Goal: Task Accomplishment & Management: Manage account settings

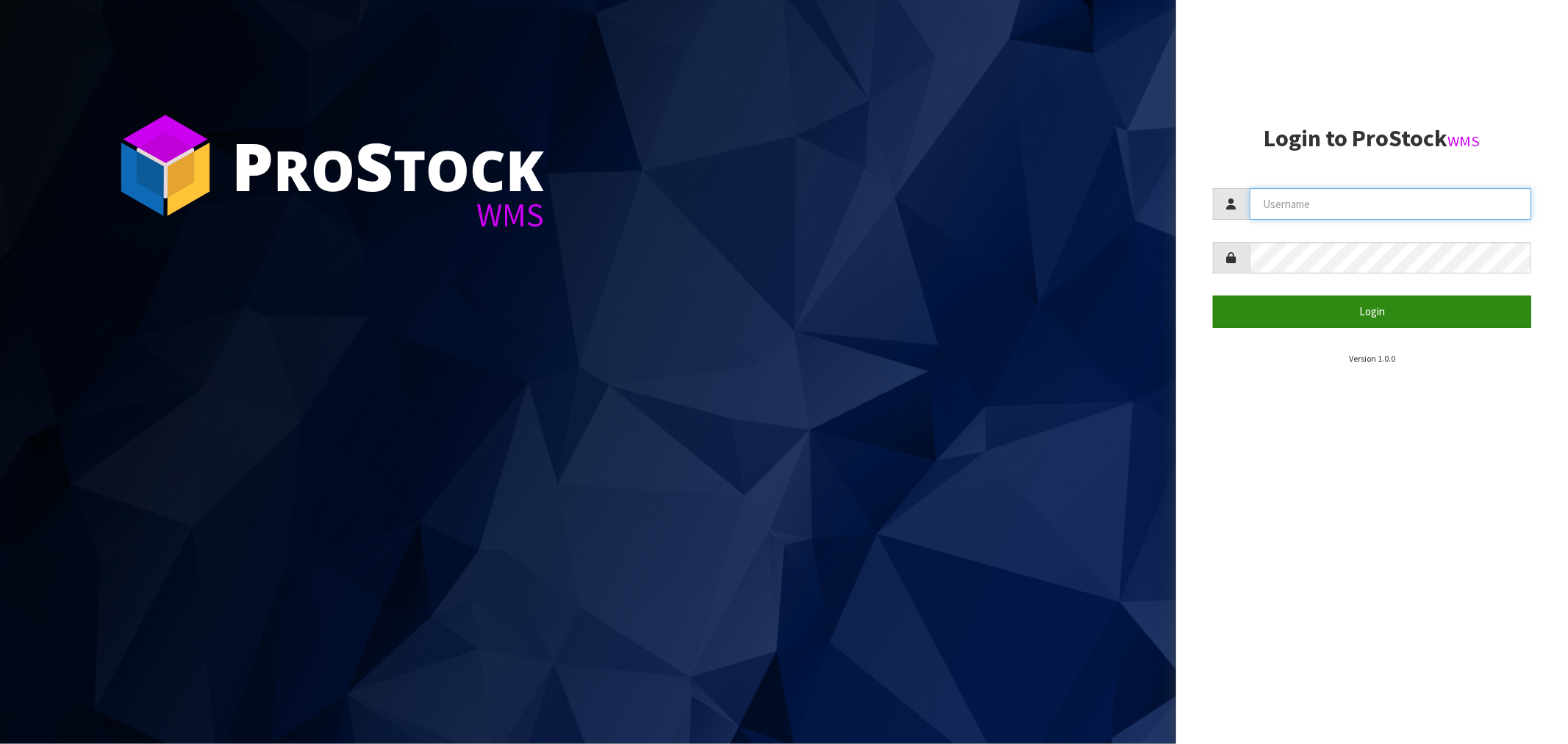
type input "[EMAIL_ADDRESS][DOMAIN_NAME]"
click at [1372, 310] on button "Login" at bounding box center [1372, 311] width 318 height 31
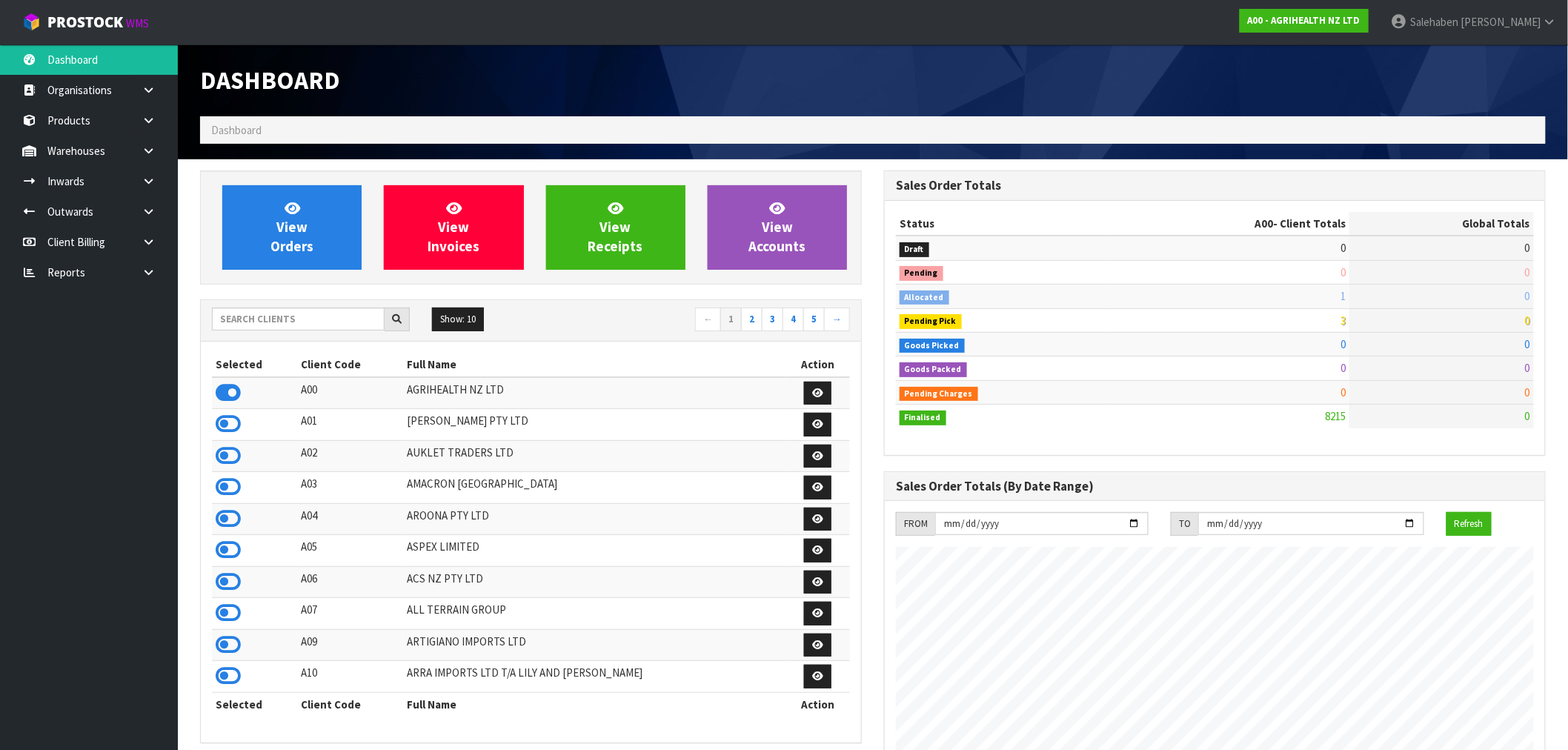
scroll to position [1122, 684]
click at [276, 317] on input "text" at bounding box center [298, 318] width 172 height 23
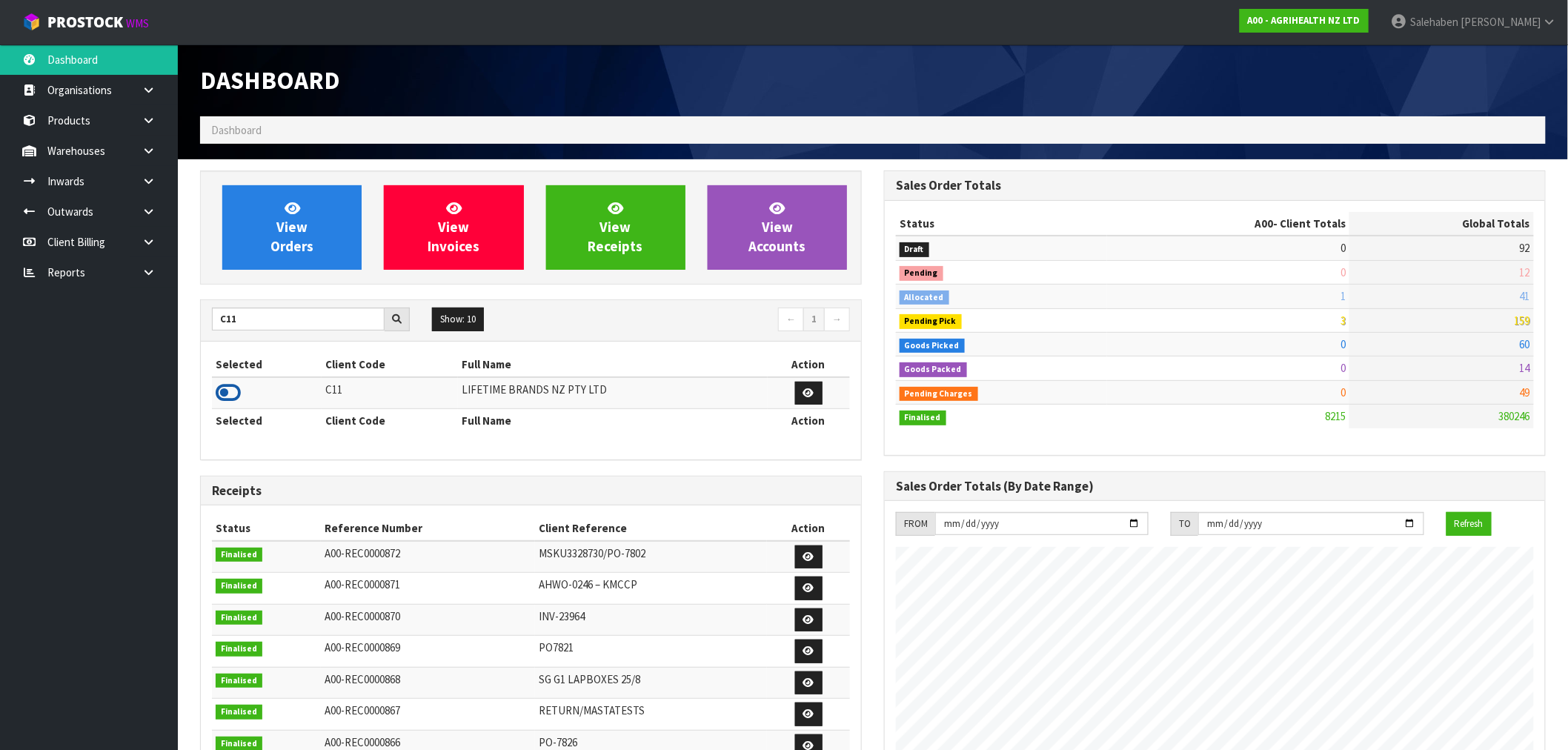
click at [231, 397] on icon at bounding box center [229, 392] width 26 height 22
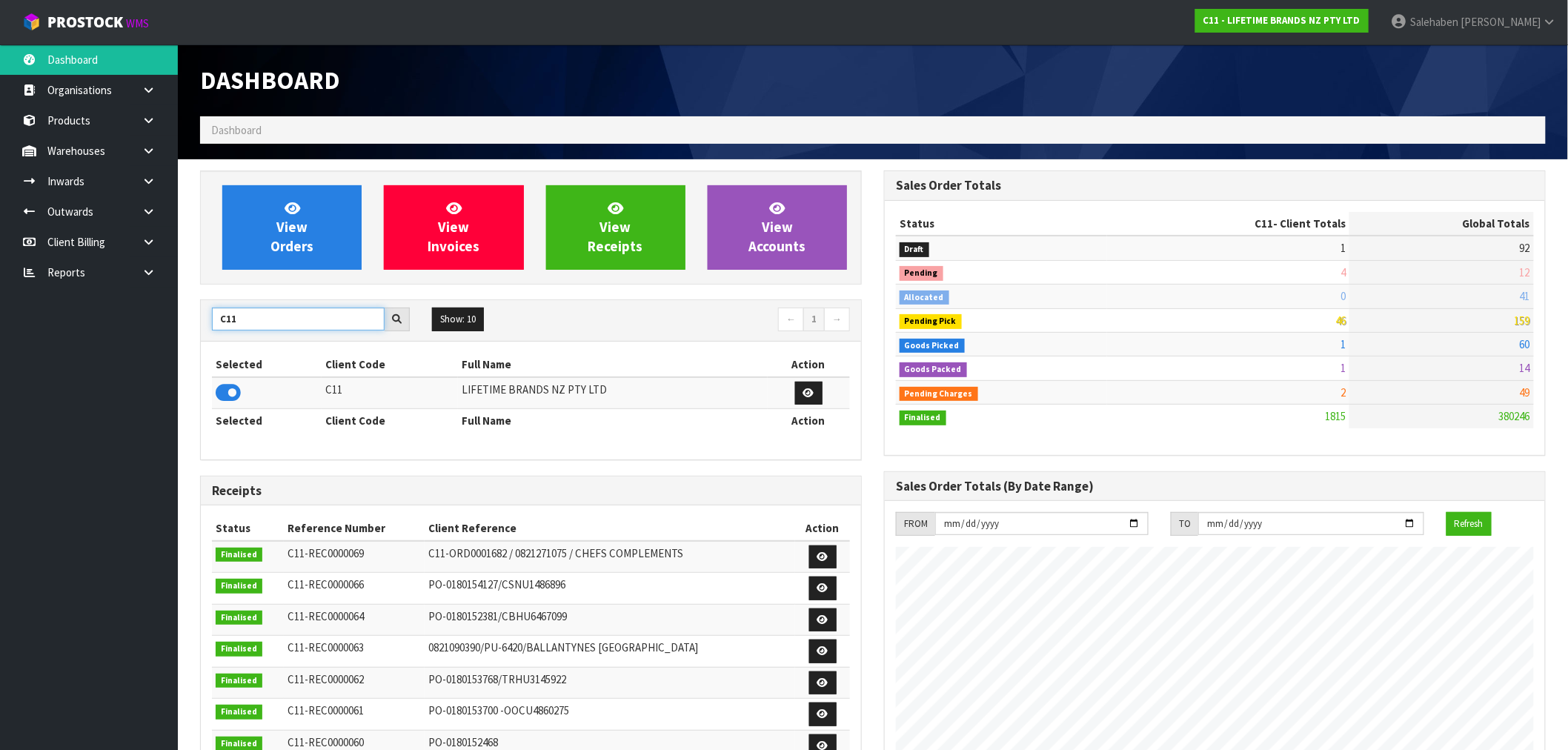
drag, startPoint x: 254, startPoint y: 322, endPoint x: 126, endPoint y: 310, distance: 128.6
click at [172, 317] on body "Toggle navigation ProStock WMS C11 - LIFETIME BRANDS NZ PTY LTD Salehaben Patel…" at bounding box center [784, 375] width 1568 height 750
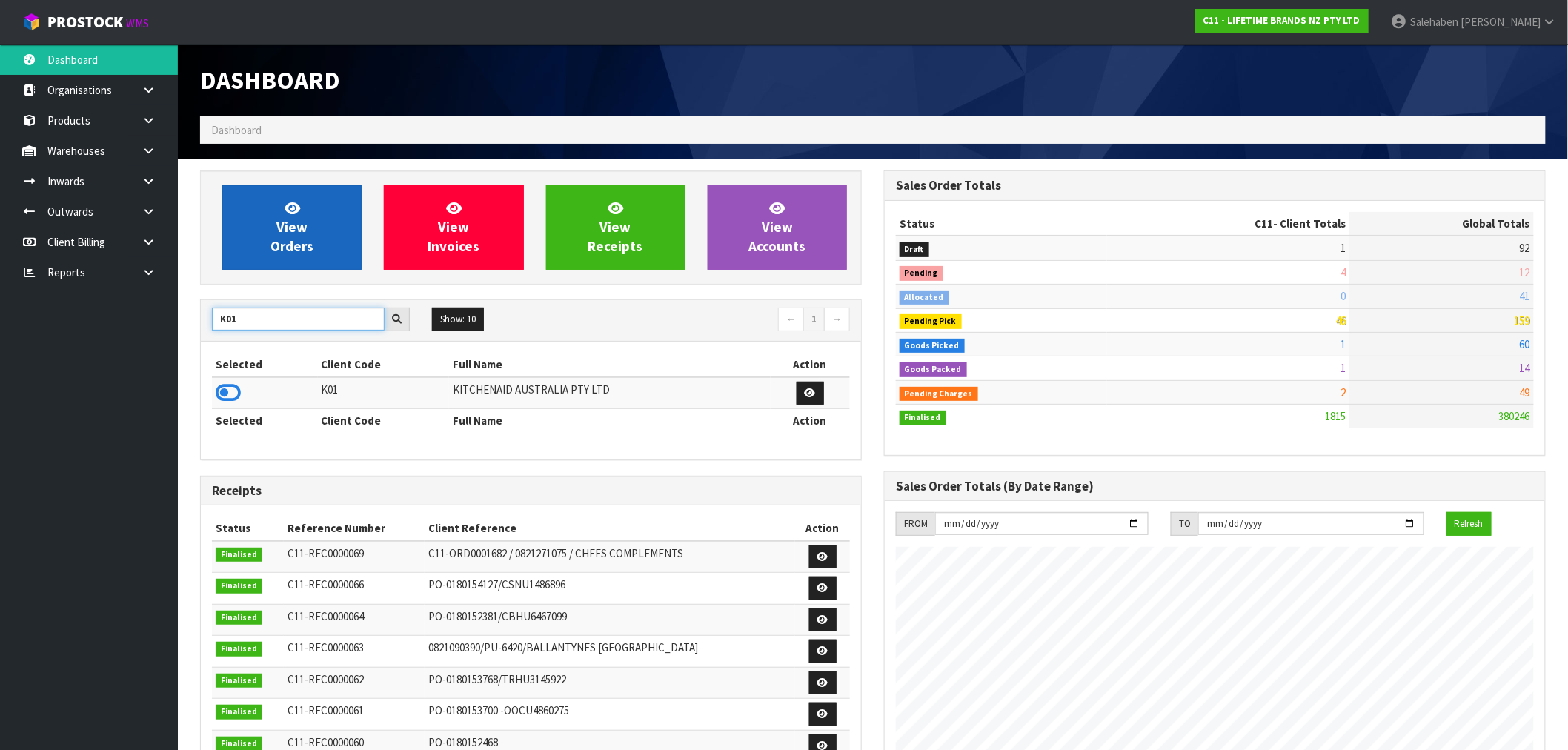
type input "K01"
click at [324, 239] on link "View Orders" at bounding box center [291, 227] width 139 height 84
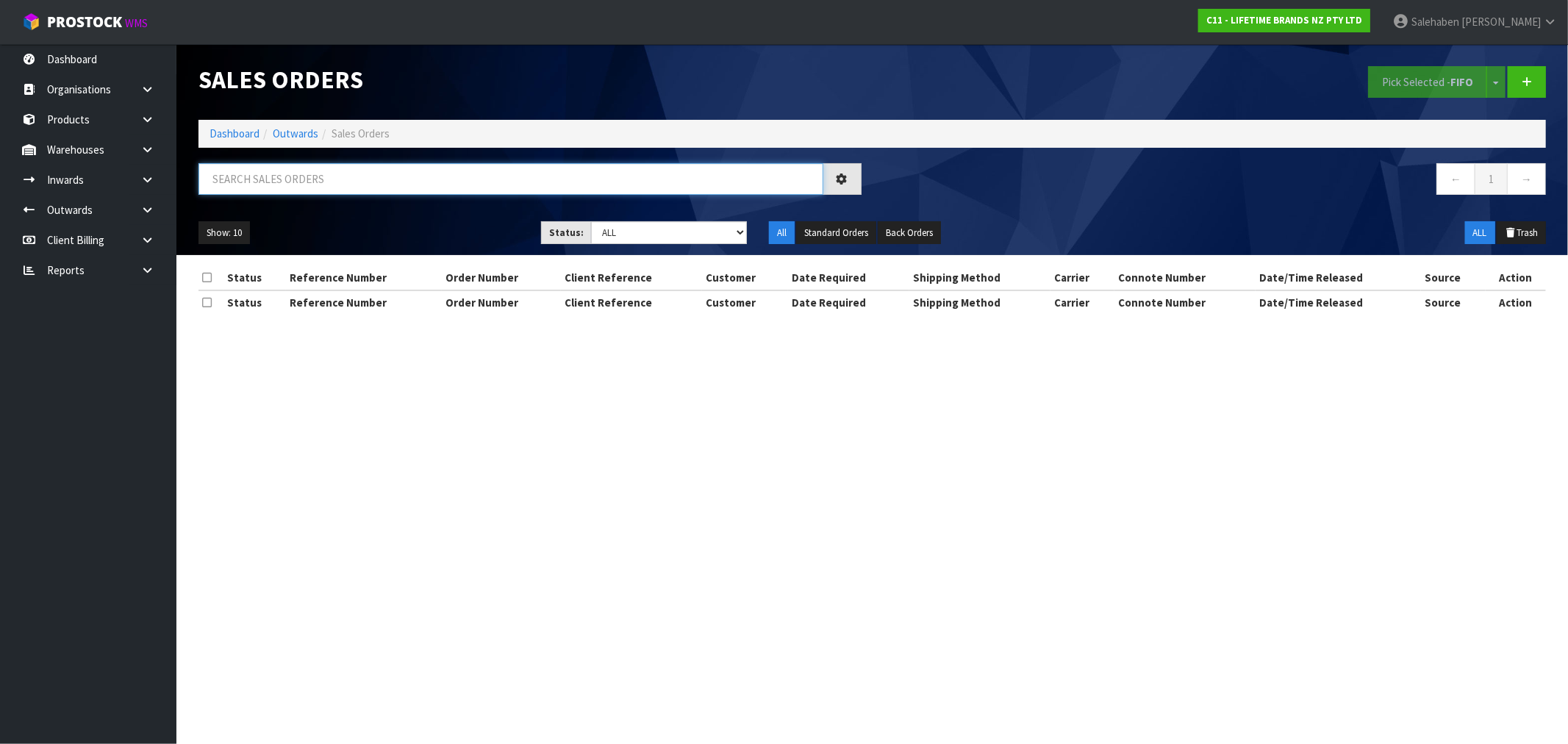
click at [435, 187] on input "text" at bounding box center [511, 179] width 625 height 31
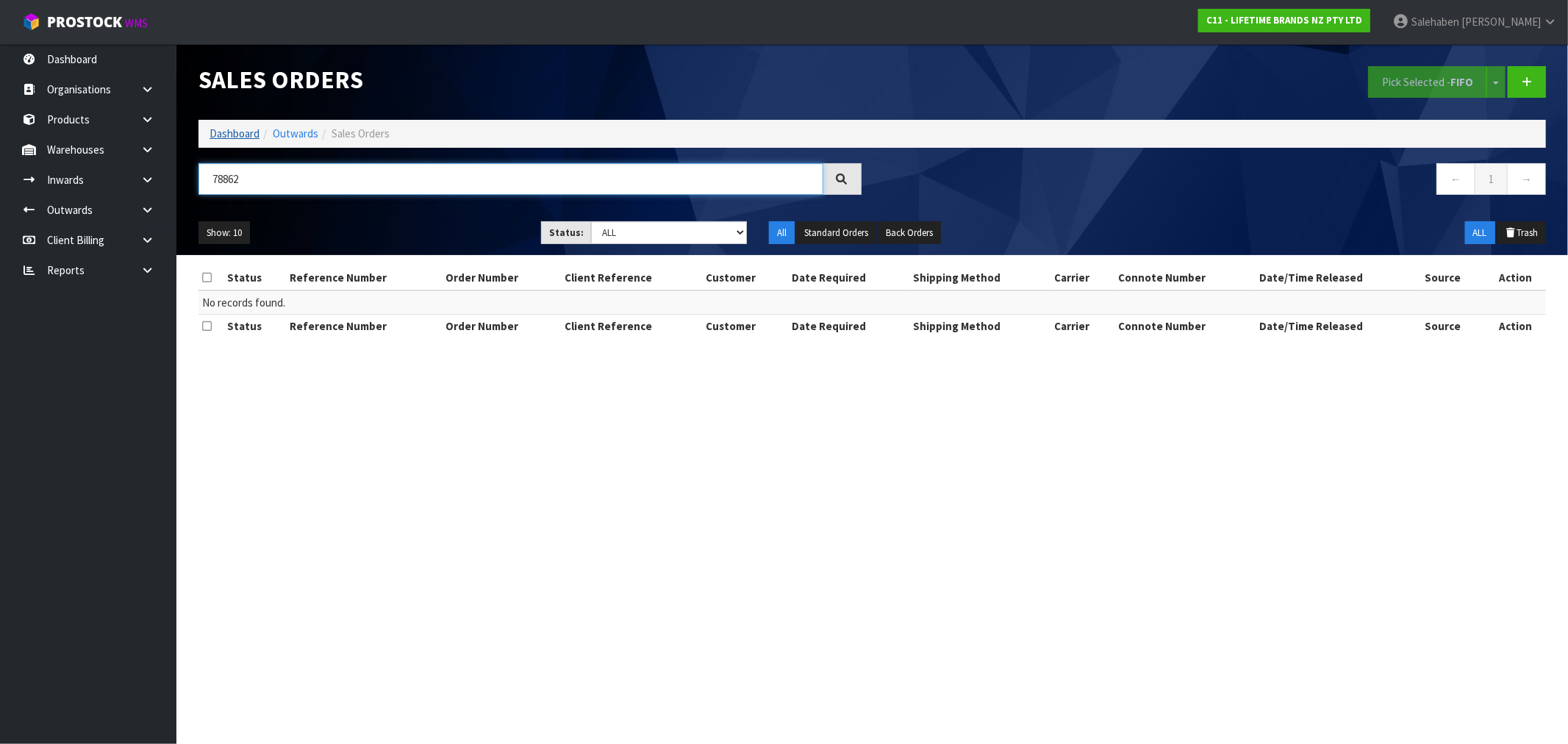
type input "78862"
click at [239, 136] on link "Dashboard" at bounding box center [234, 133] width 50 height 14
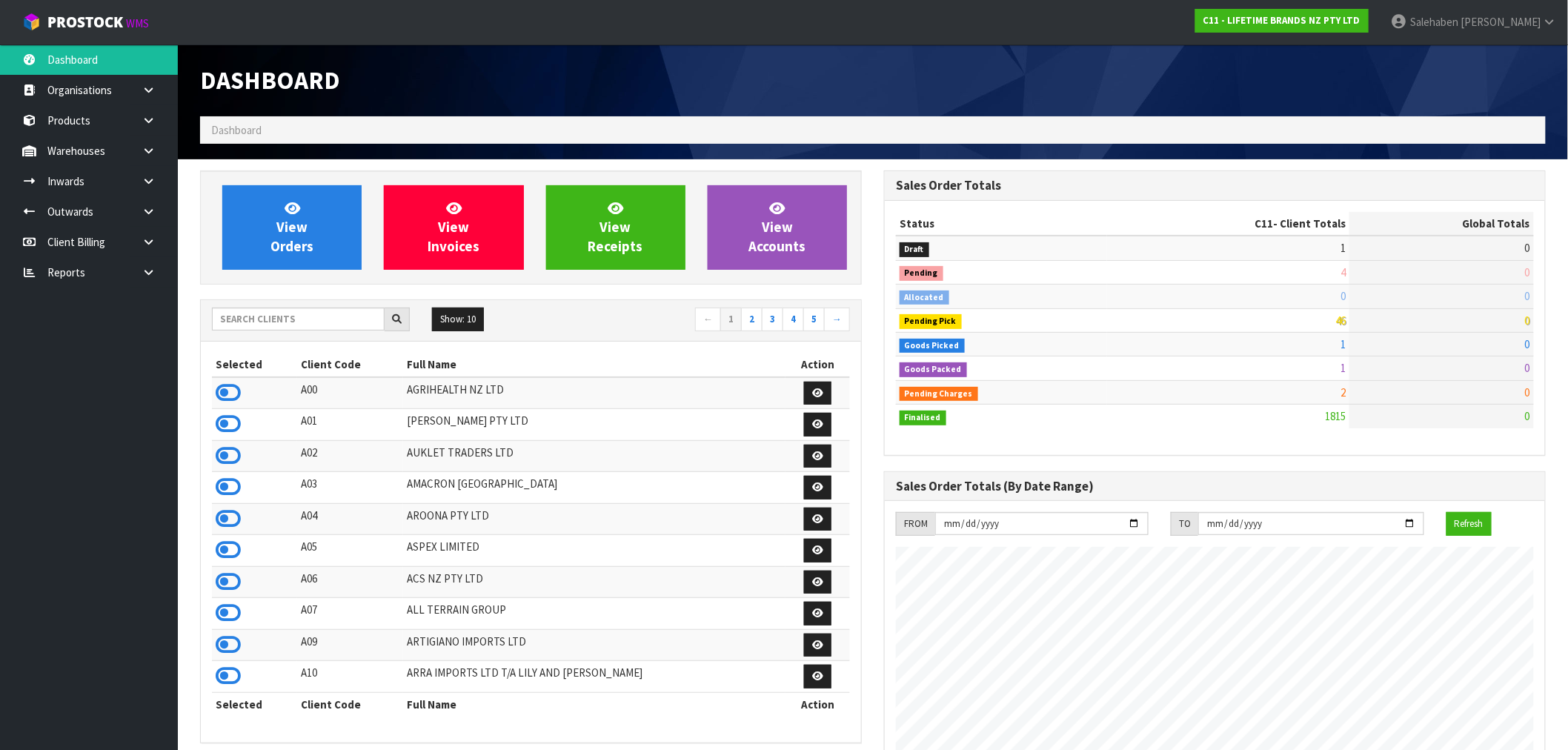
scroll to position [1122, 684]
click at [335, 317] on input "text" at bounding box center [298, 318] width 172 height 23
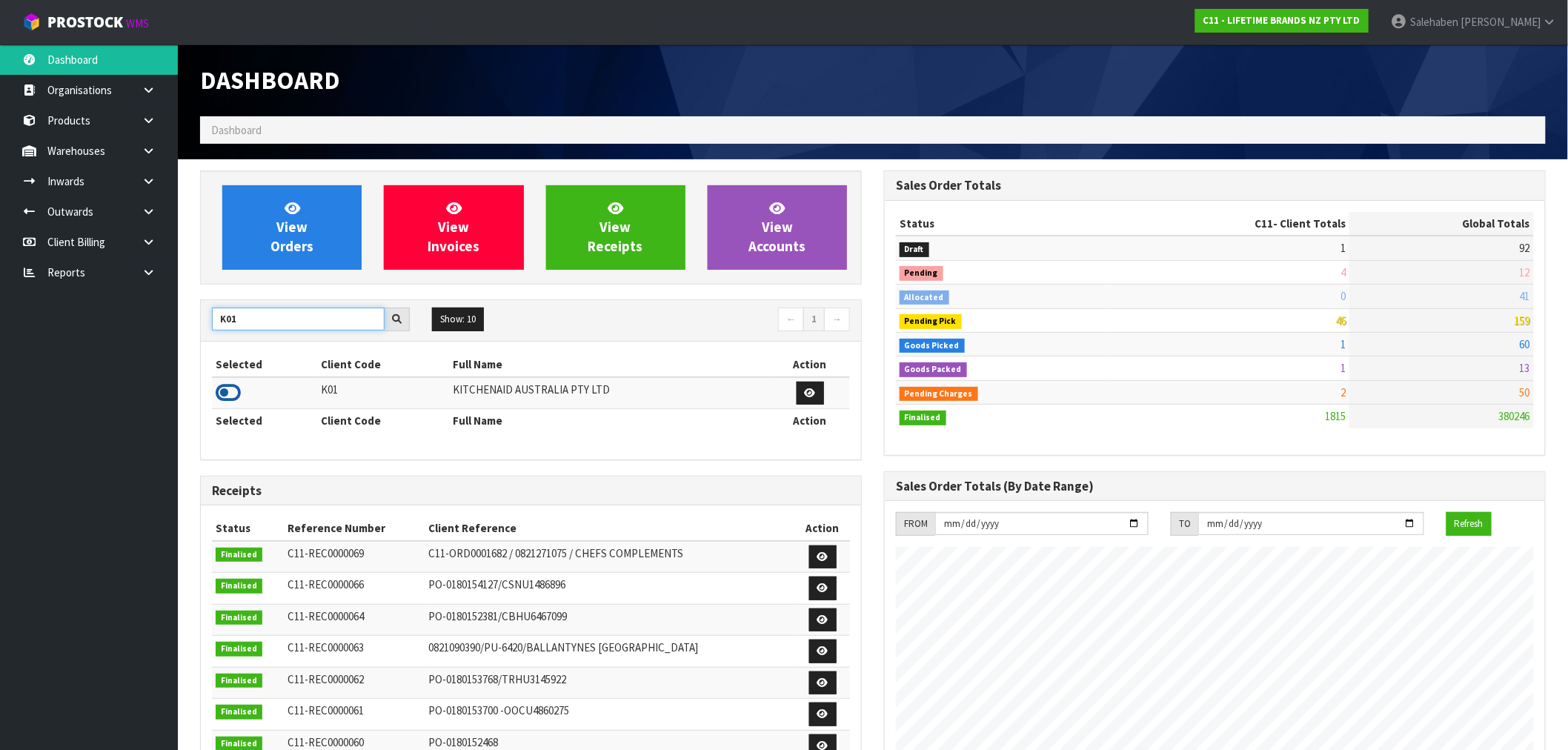
type input "K01"
click at [220, 393] on icon at bounding box center [229, 392] width 26 height 22
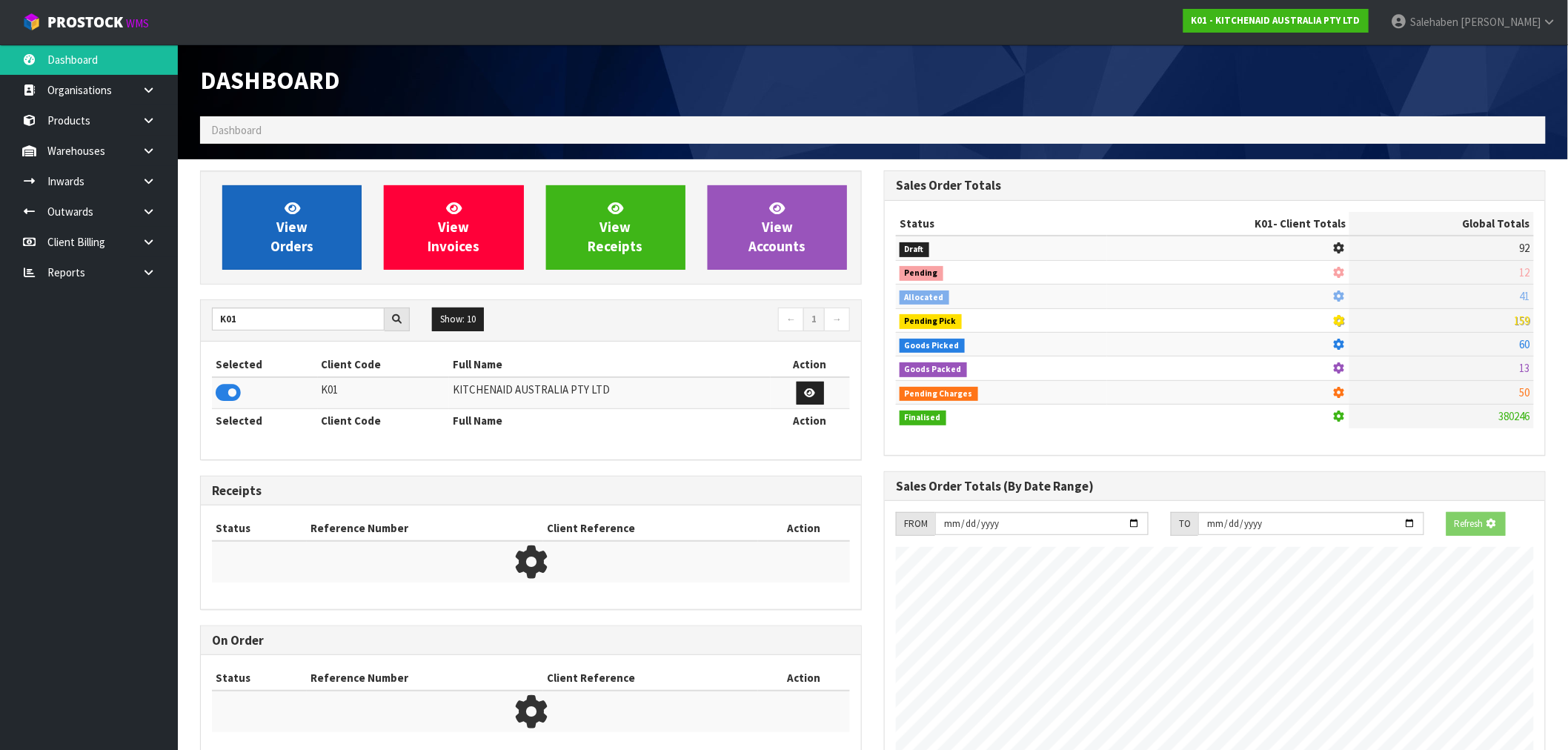
scroll to position [739882, 740402]
click at [309, 219] on link "View Orders" at bounding box center [291, 227] width 139 height 84
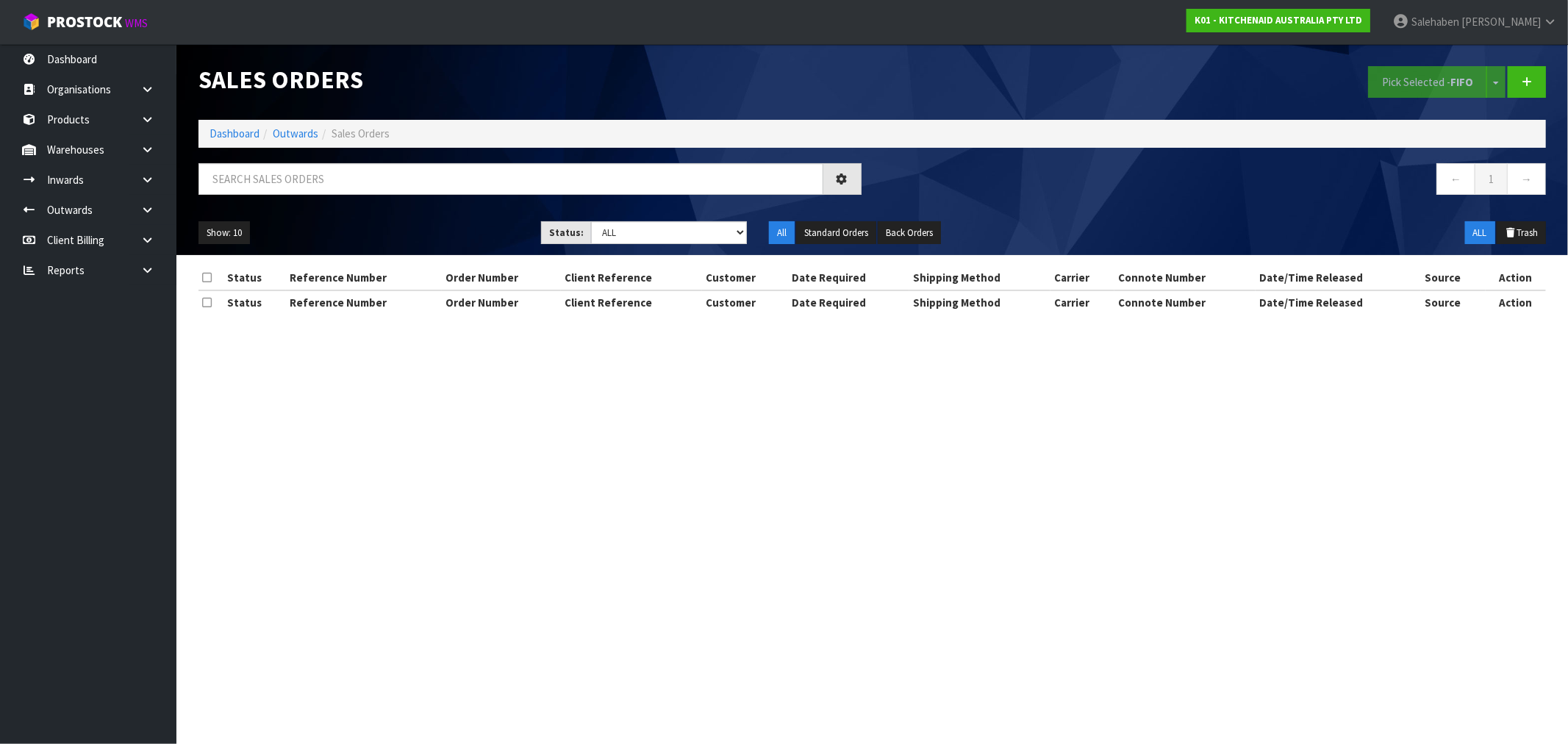
click at [357, 171] on input "text" at bounding box center [511, 179] width 625 height 31
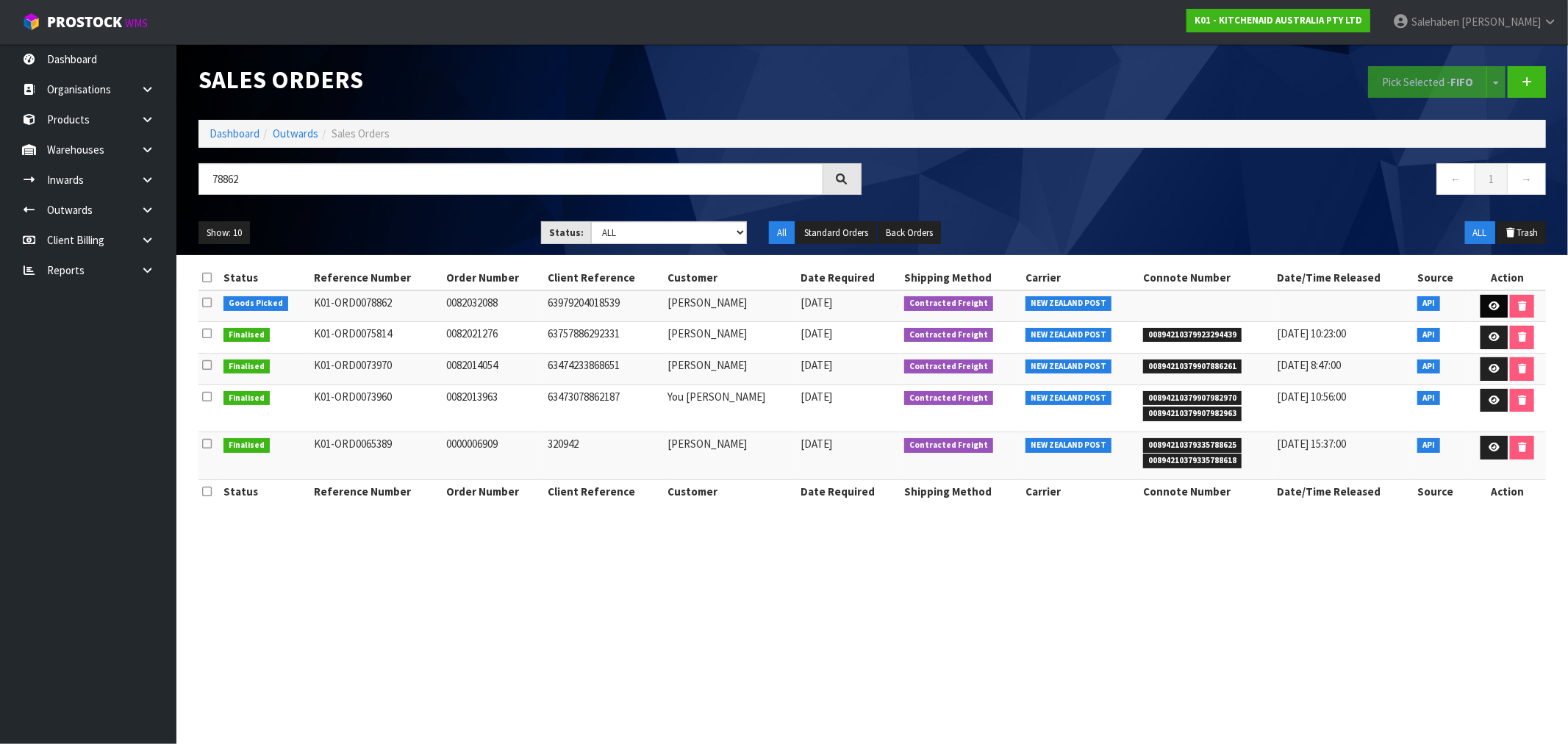
type input "78862"
click at [1498, 306] on icon at bounding box center [1493, 306] width 11 height 9
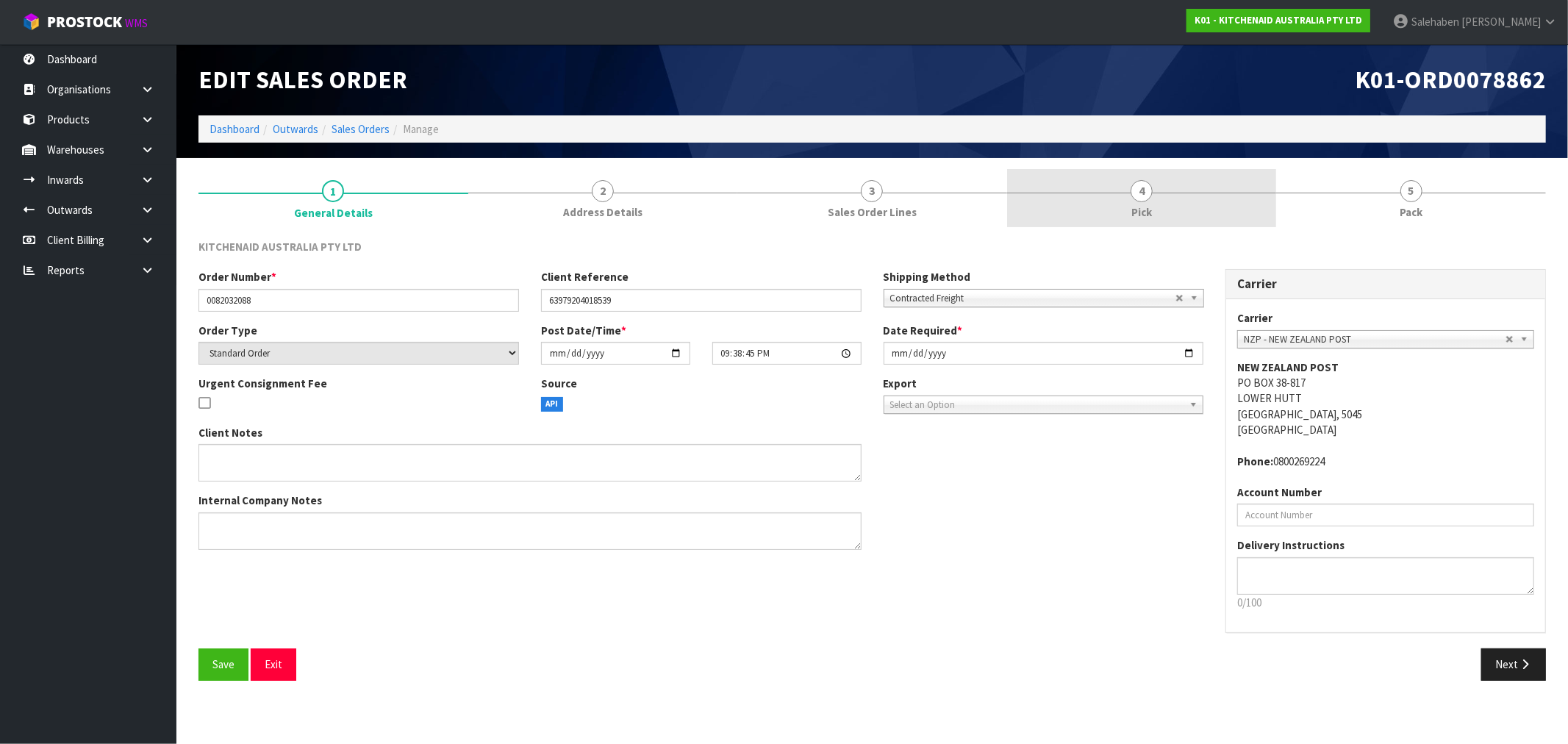
click at [1146, 203] on link "4 Pick" at bounding box center [1141, 198] width 270 height 58
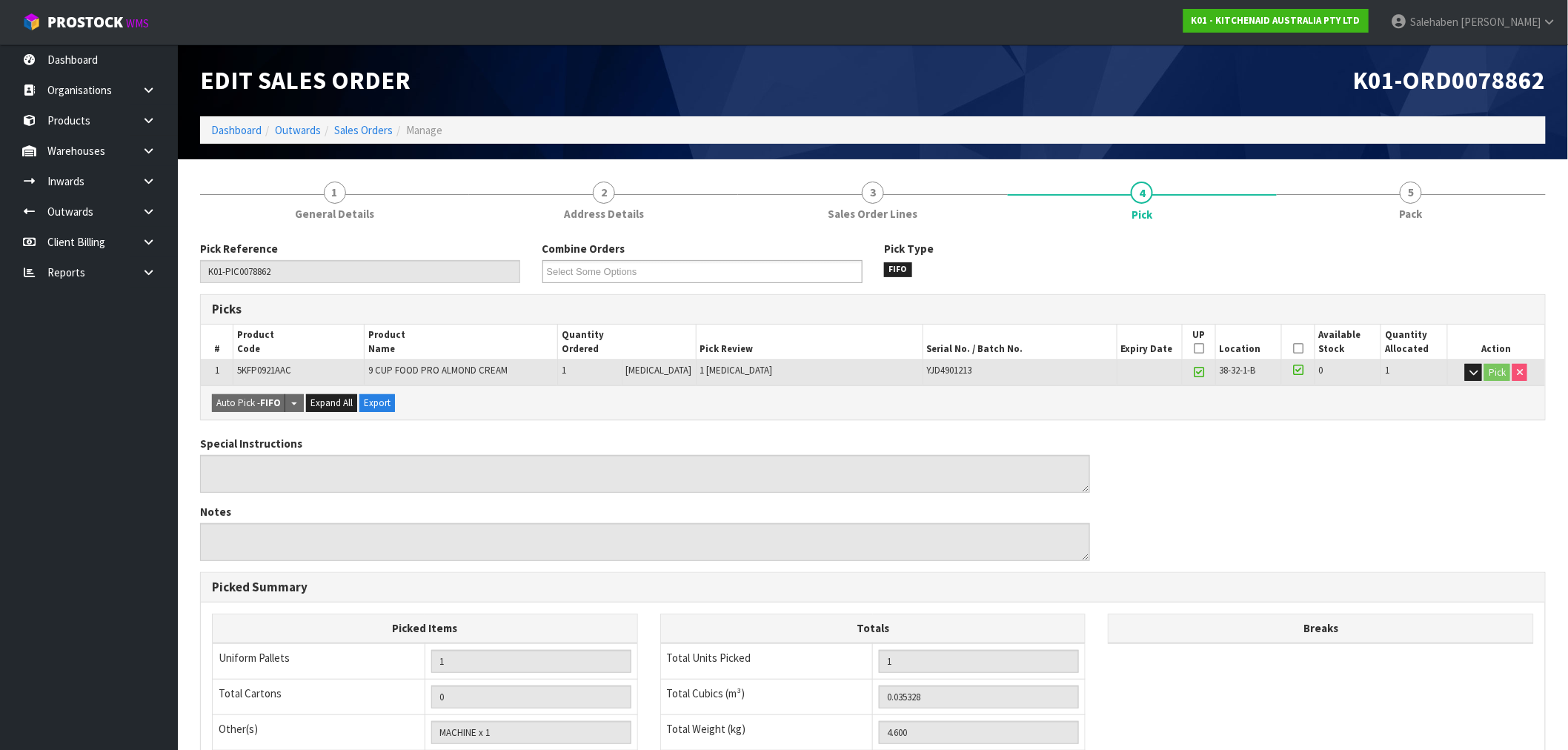
click at [1293, 348] on icon at bounding box center [1298, 348] width 10 height 1
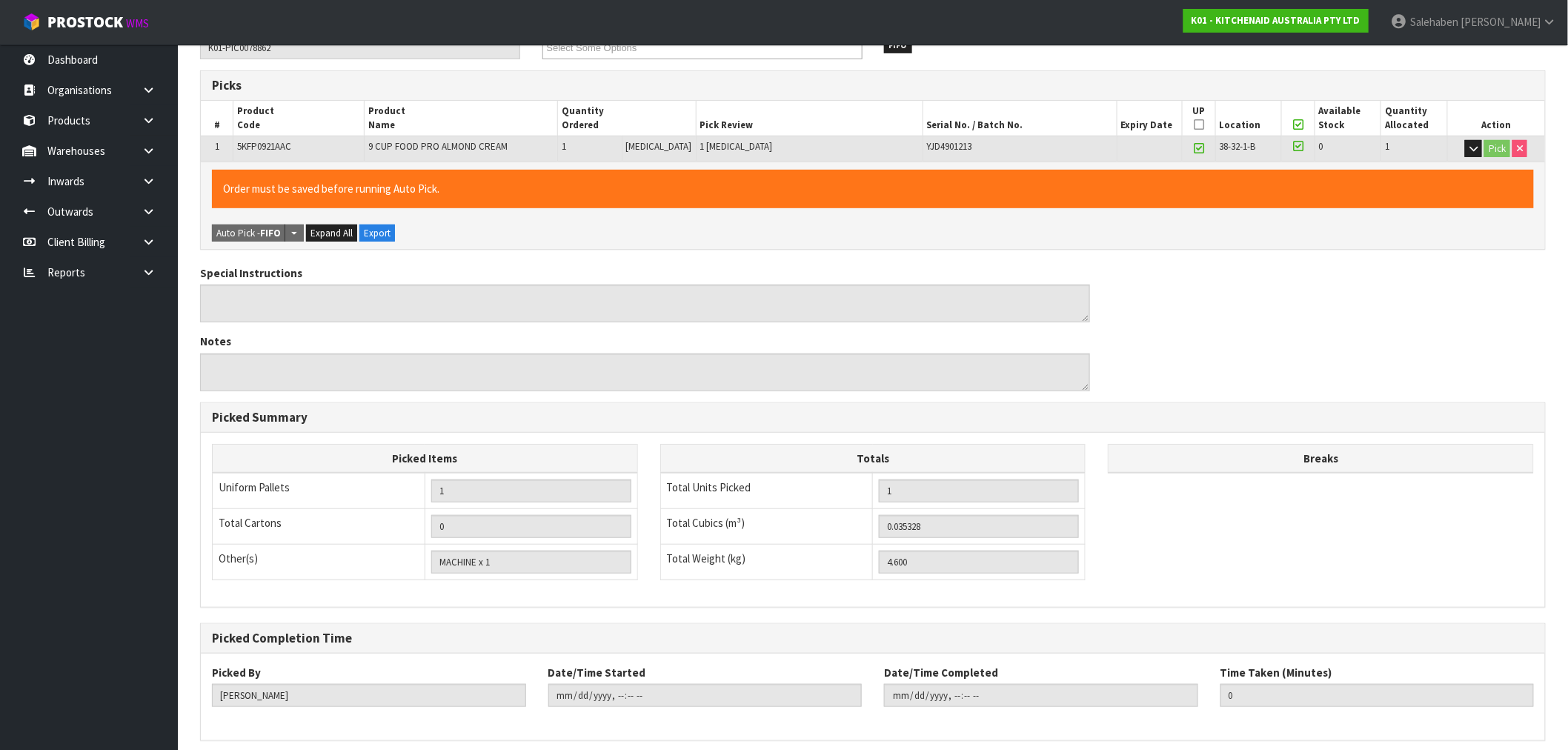
scroll to position [284, 0]
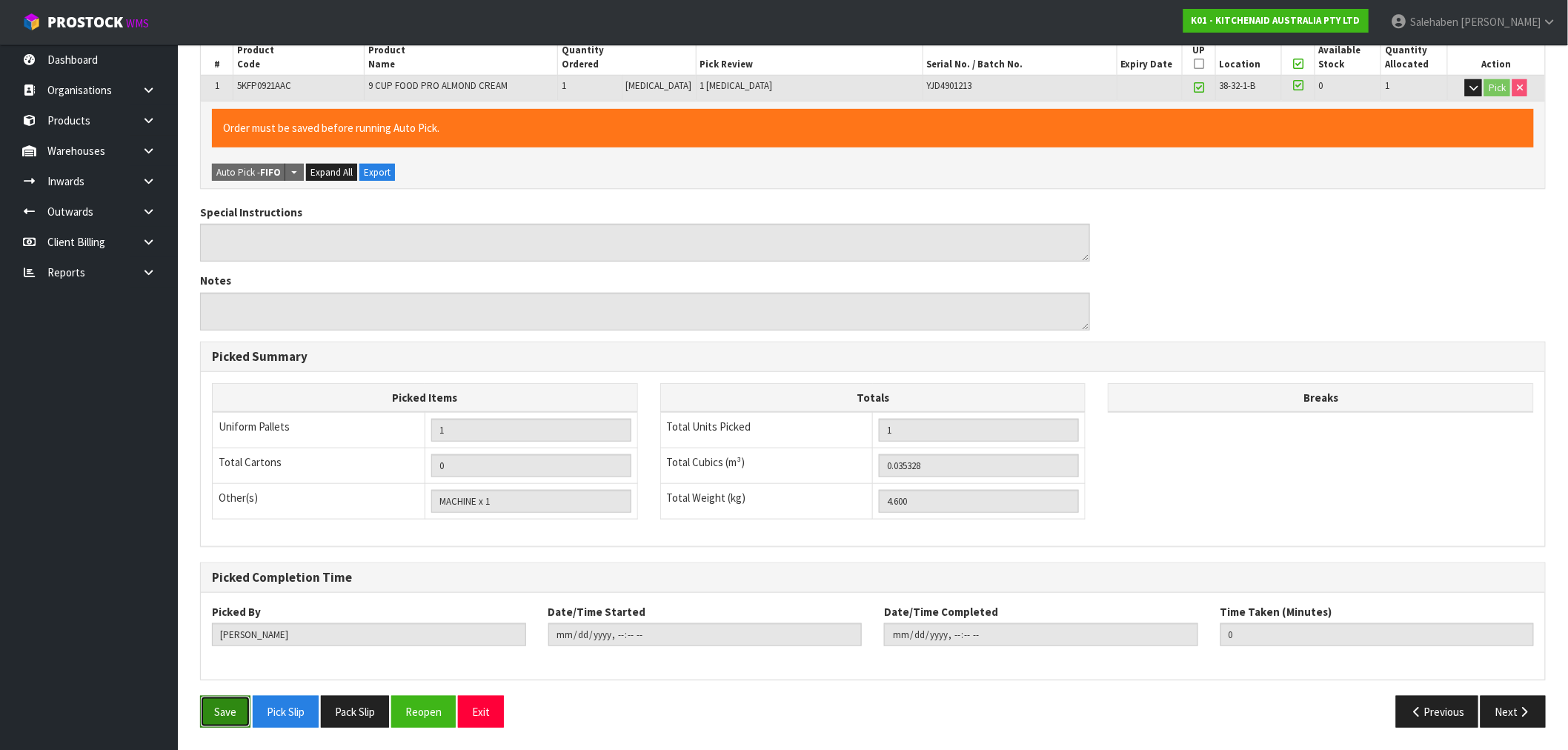
click at [220, 709] on button "Save" at bounding box center [224, 711] width 50 height 32
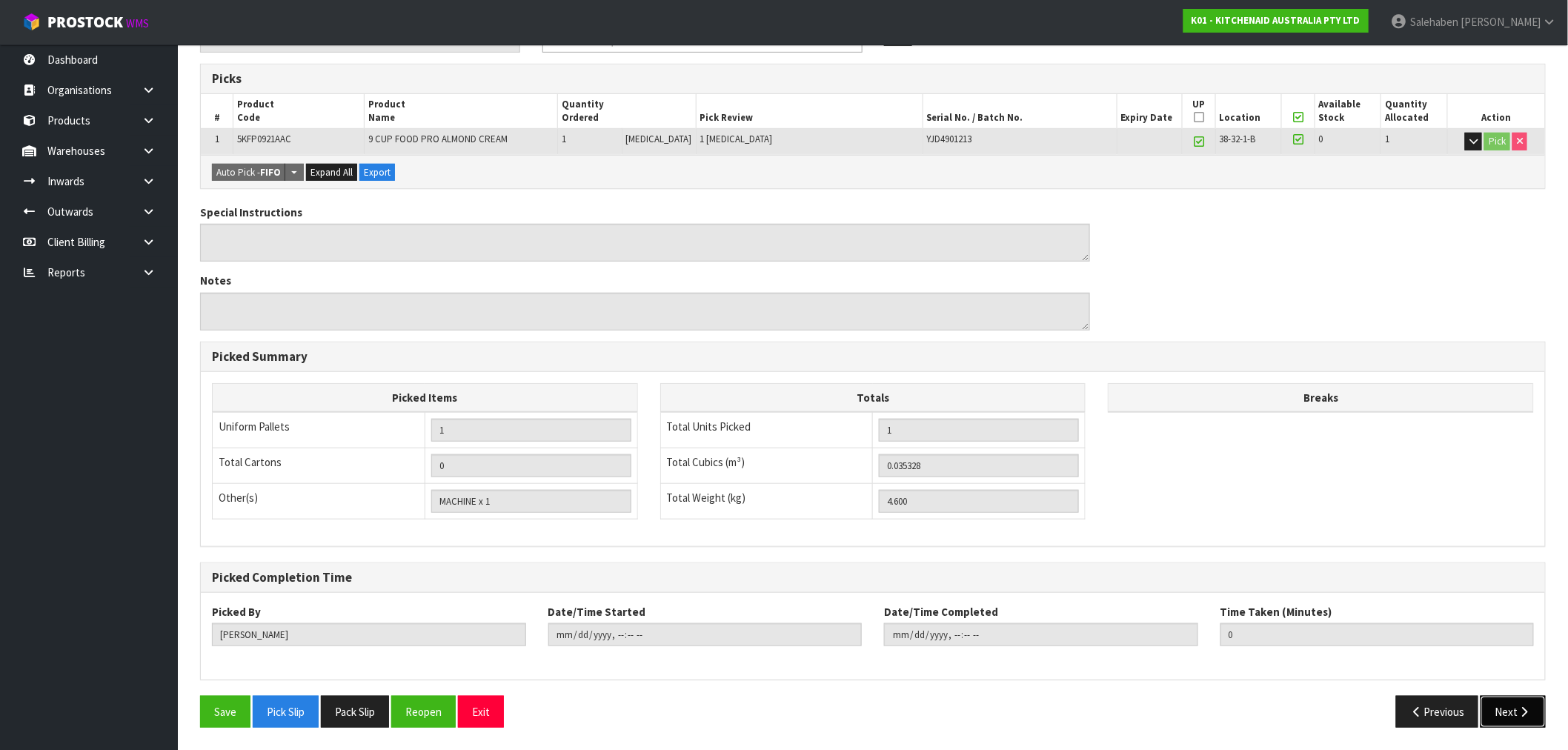
click at [1516, 709] on button "Next" at bounding box center [1513, 711] width 65 height 32
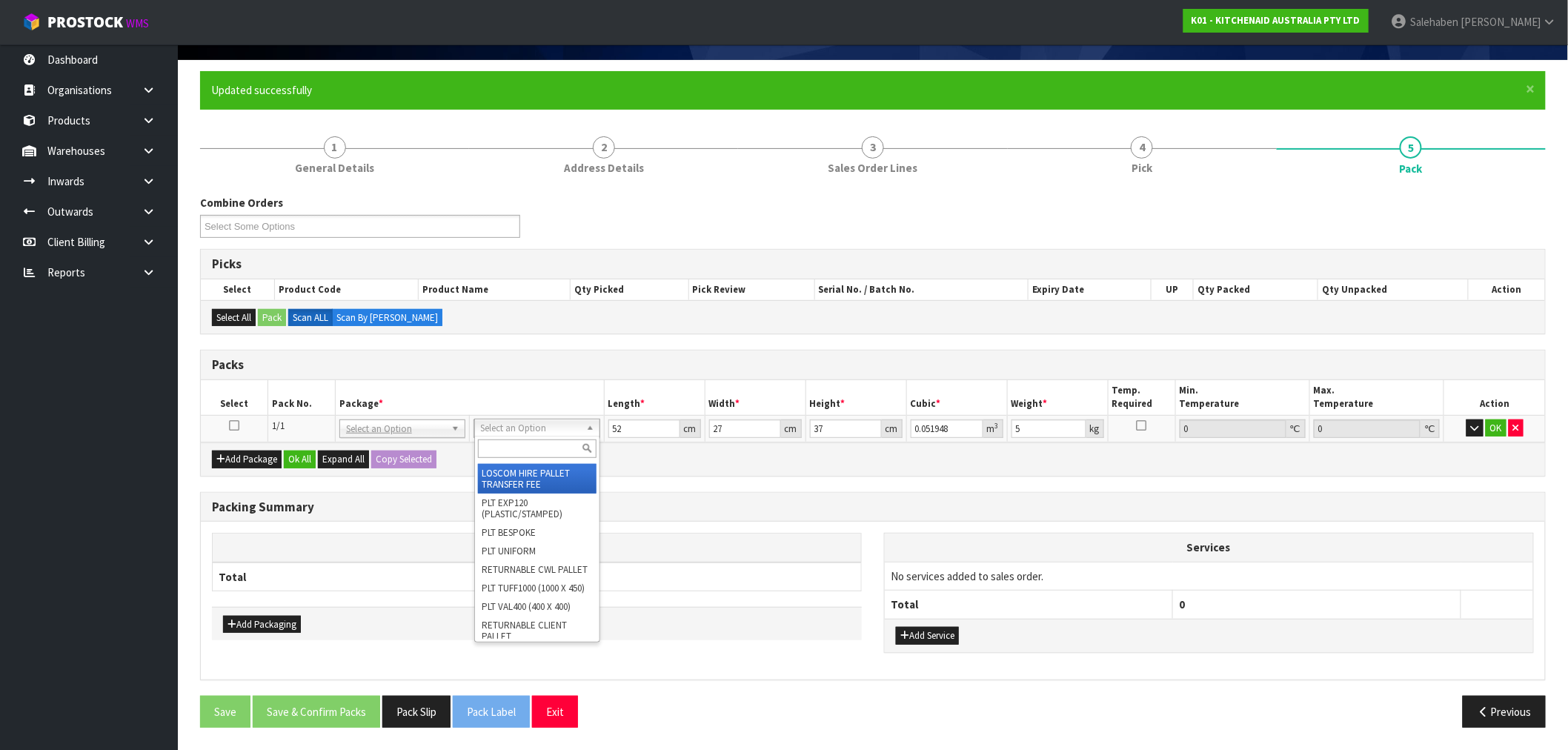
scroll to position [0, 0]
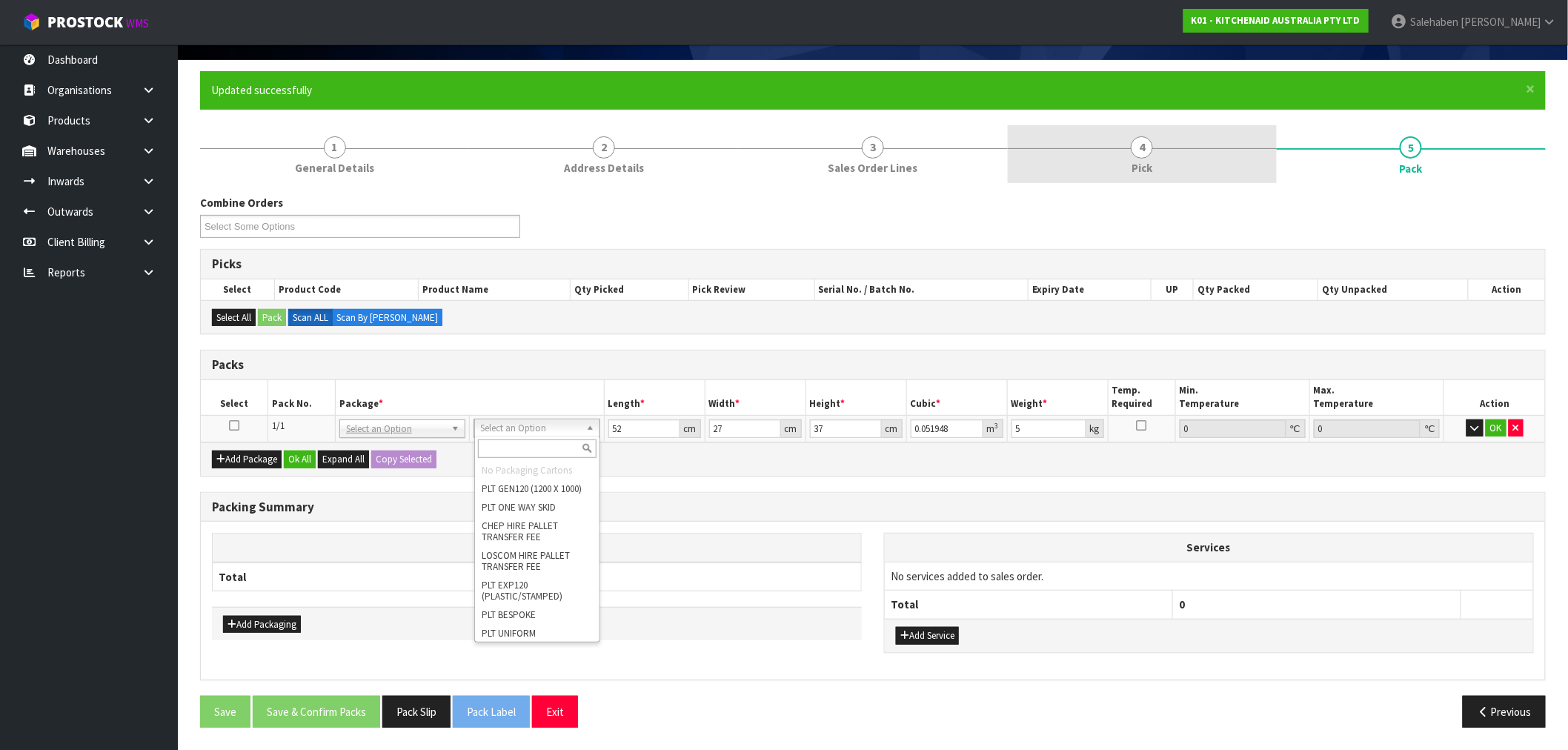
click at [1145, 164] on span "Pick" at bounding box center [1142, 168] width 20 height 15
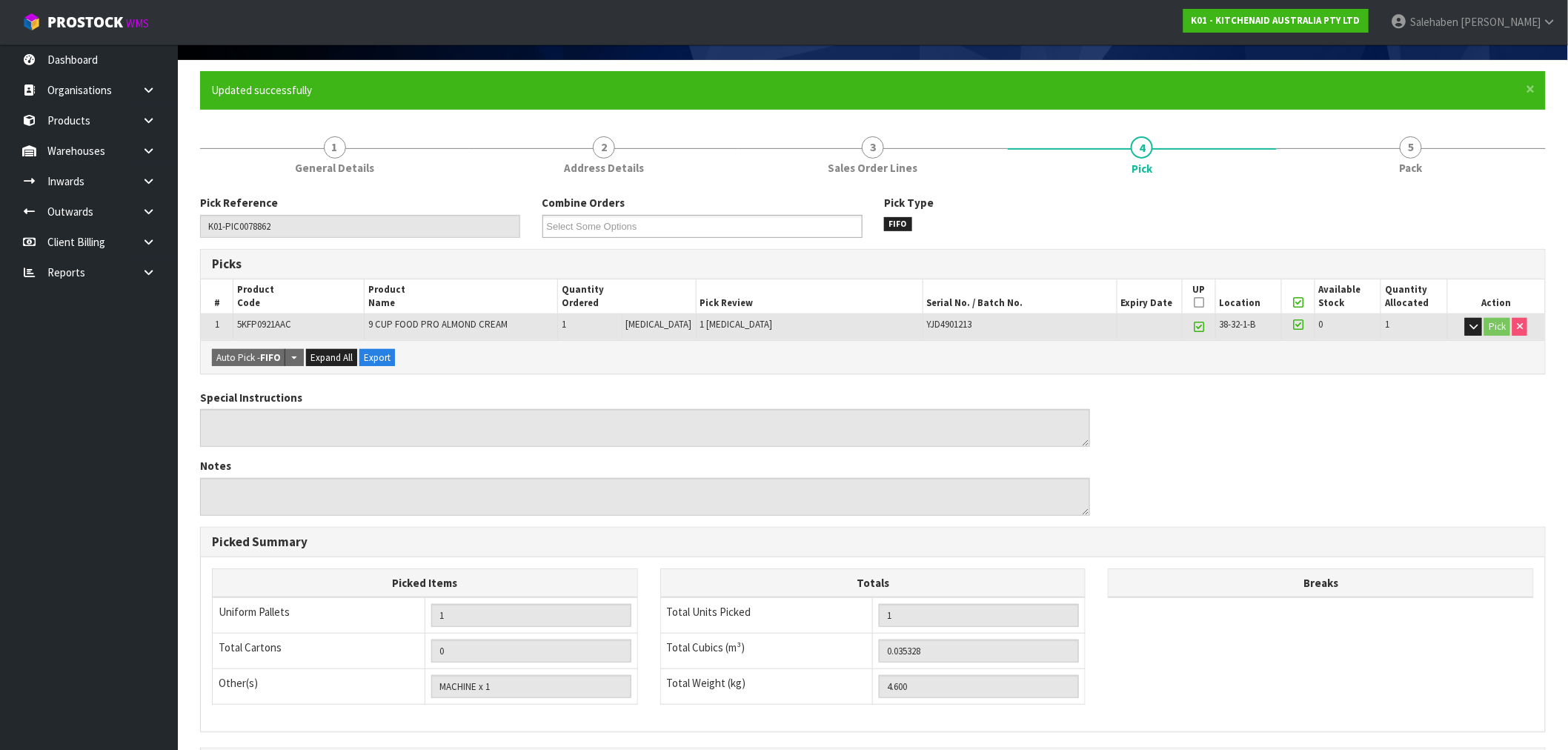
click at [1194, 327] on icon at bounding box center [1199, 327] width 10 height 1
type input "0"
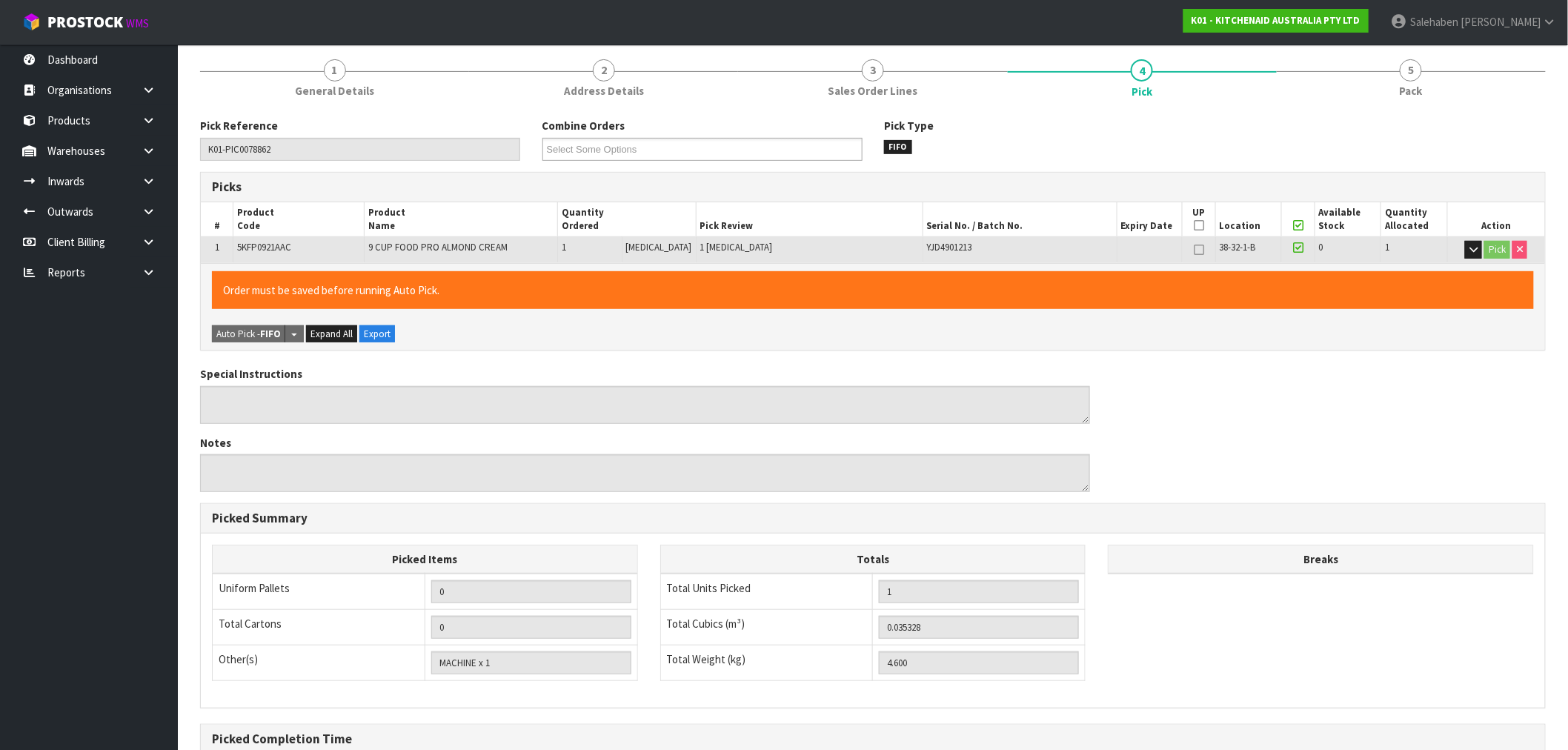
scroll to position [338, 0]
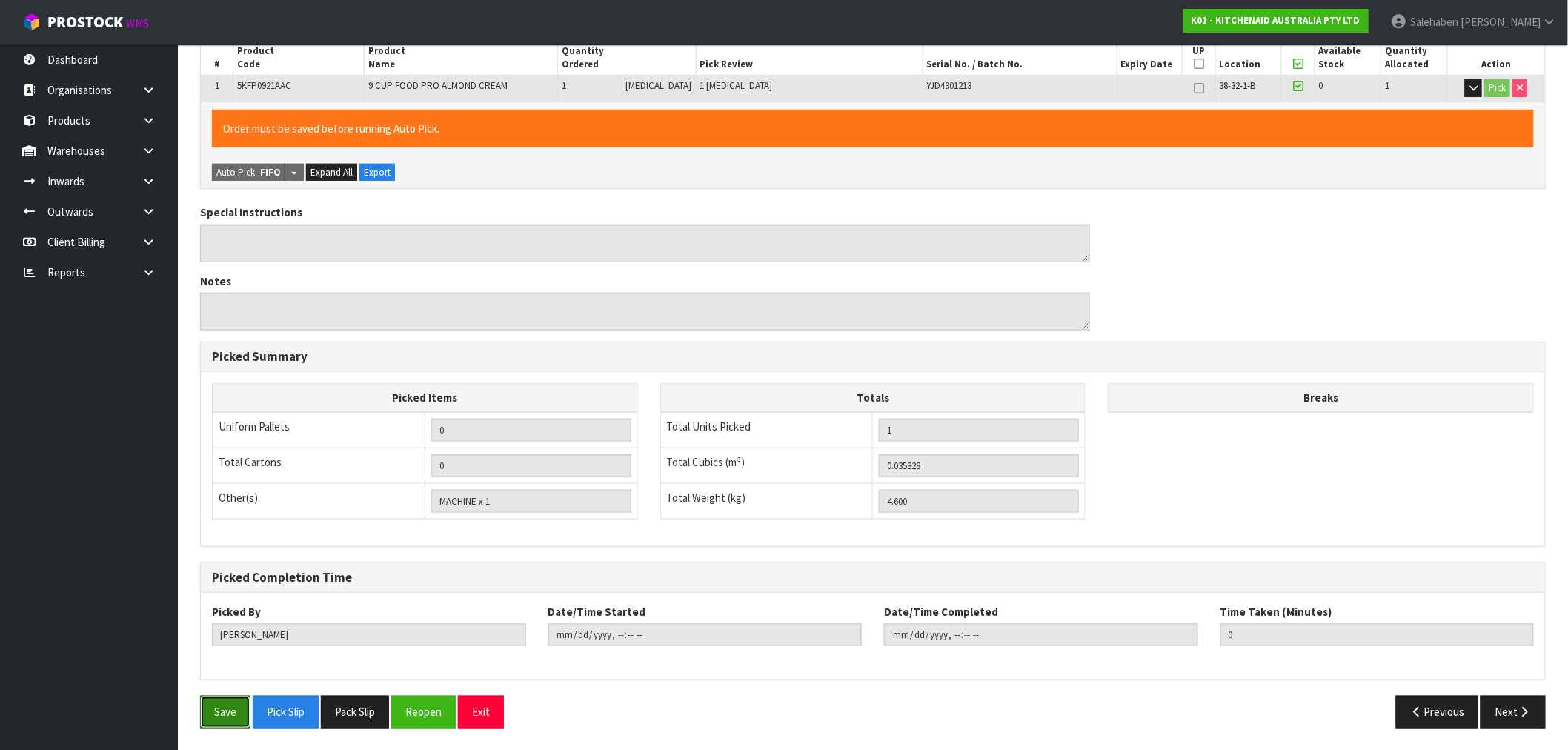
click at [227, 706] on button "Save" at bounding box center [224, 711] width 50 height 32
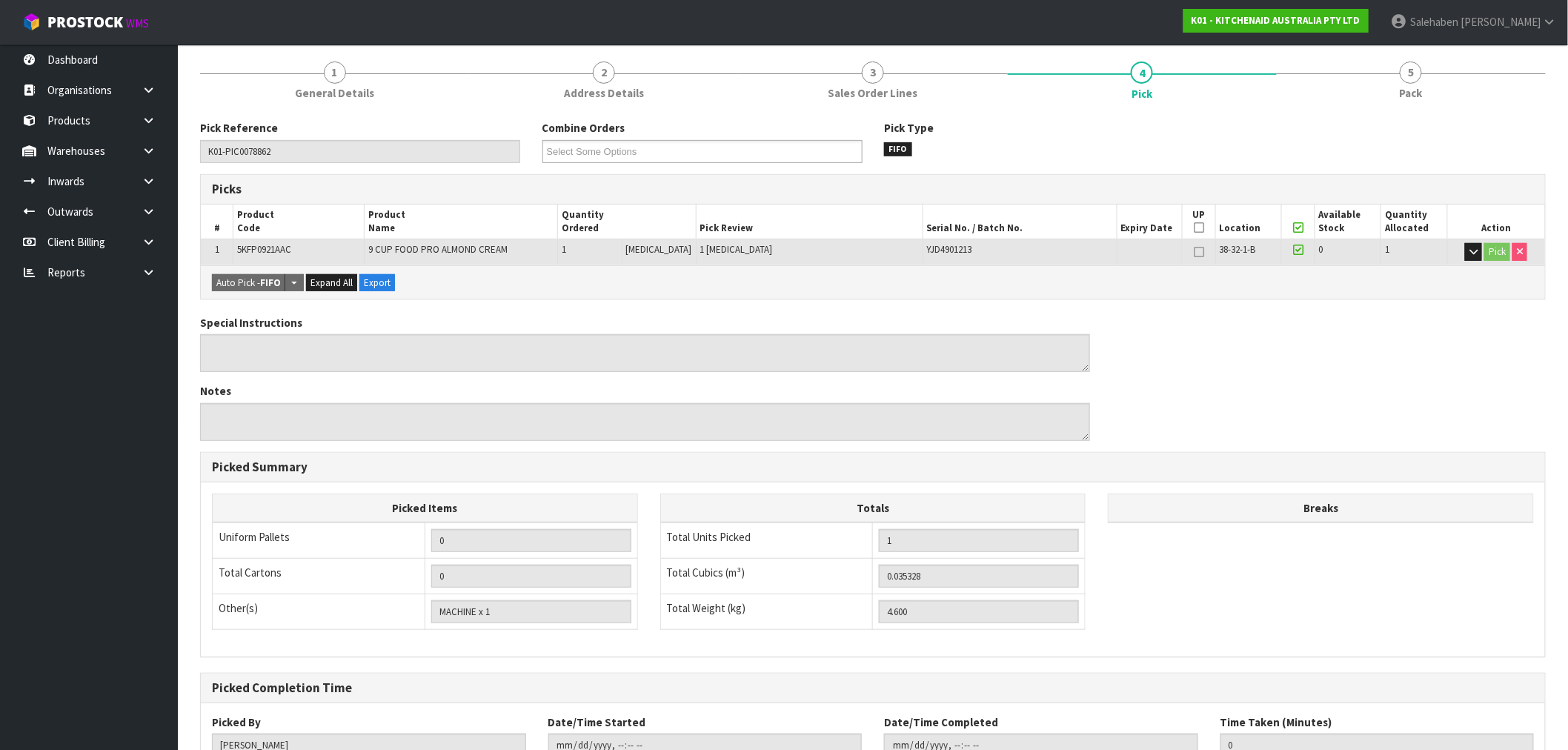
scroll to position [284, 0]
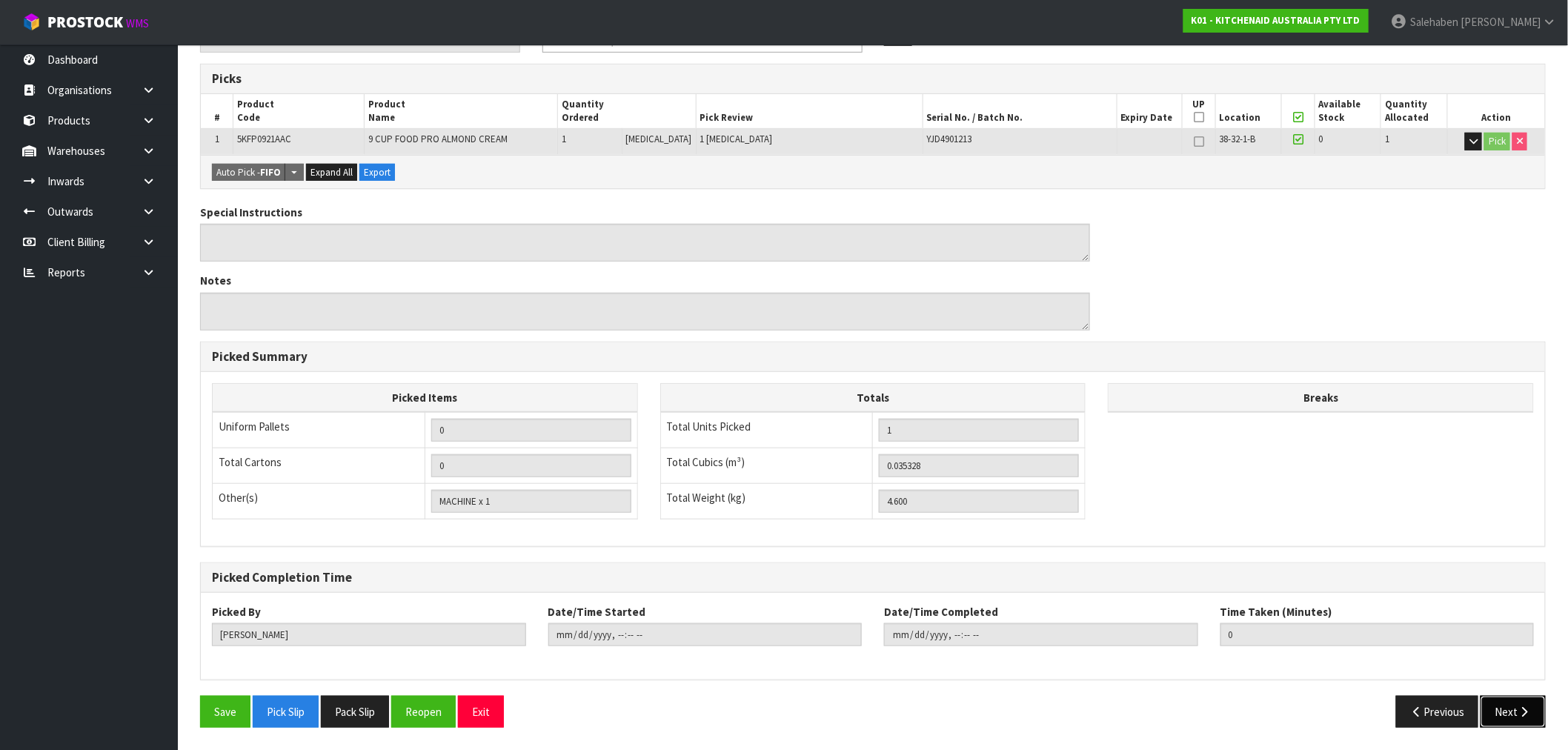
click at [1516, 708] on button "Next" at bounding box center [1513, 711] width 65 height 32
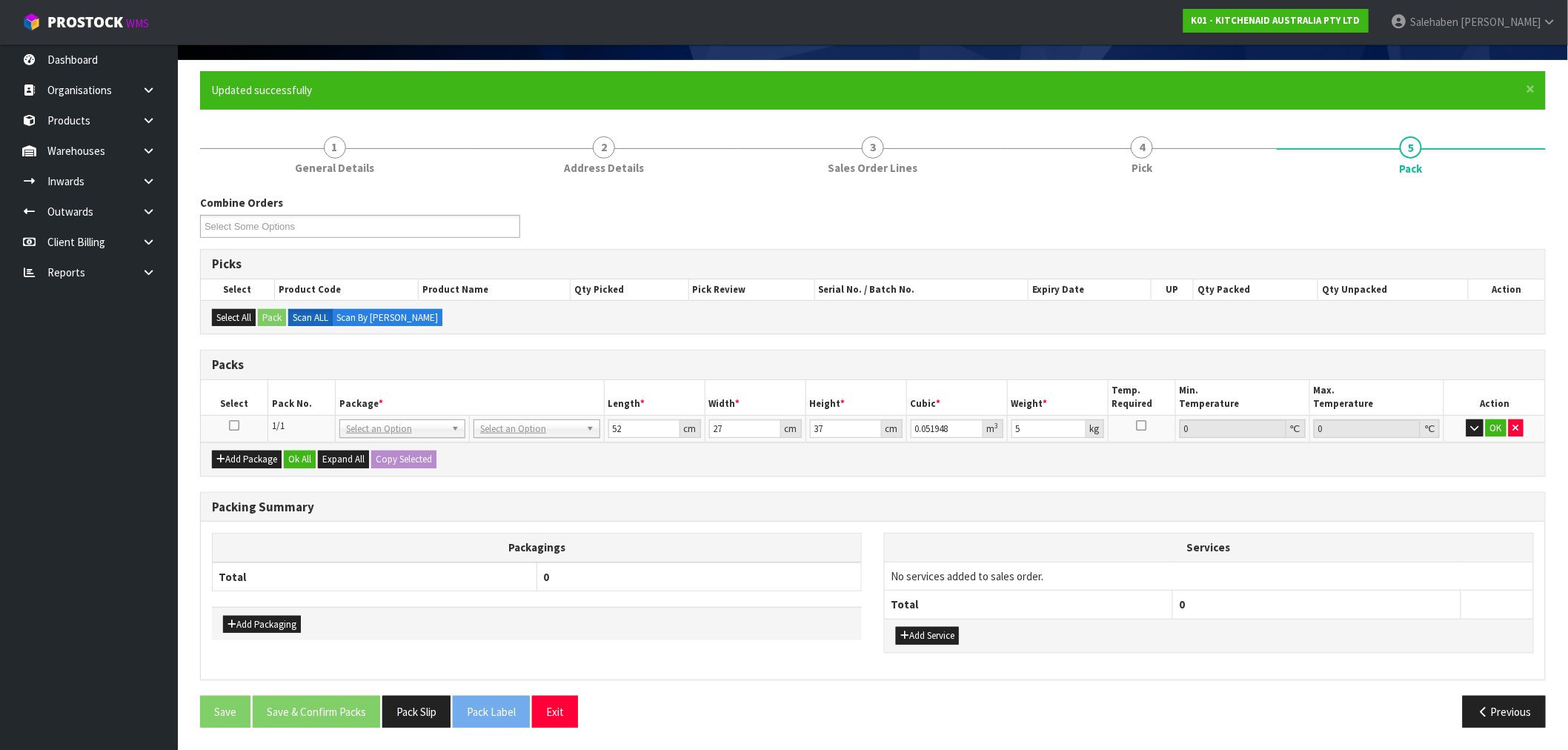
scroll to position [0, 0]
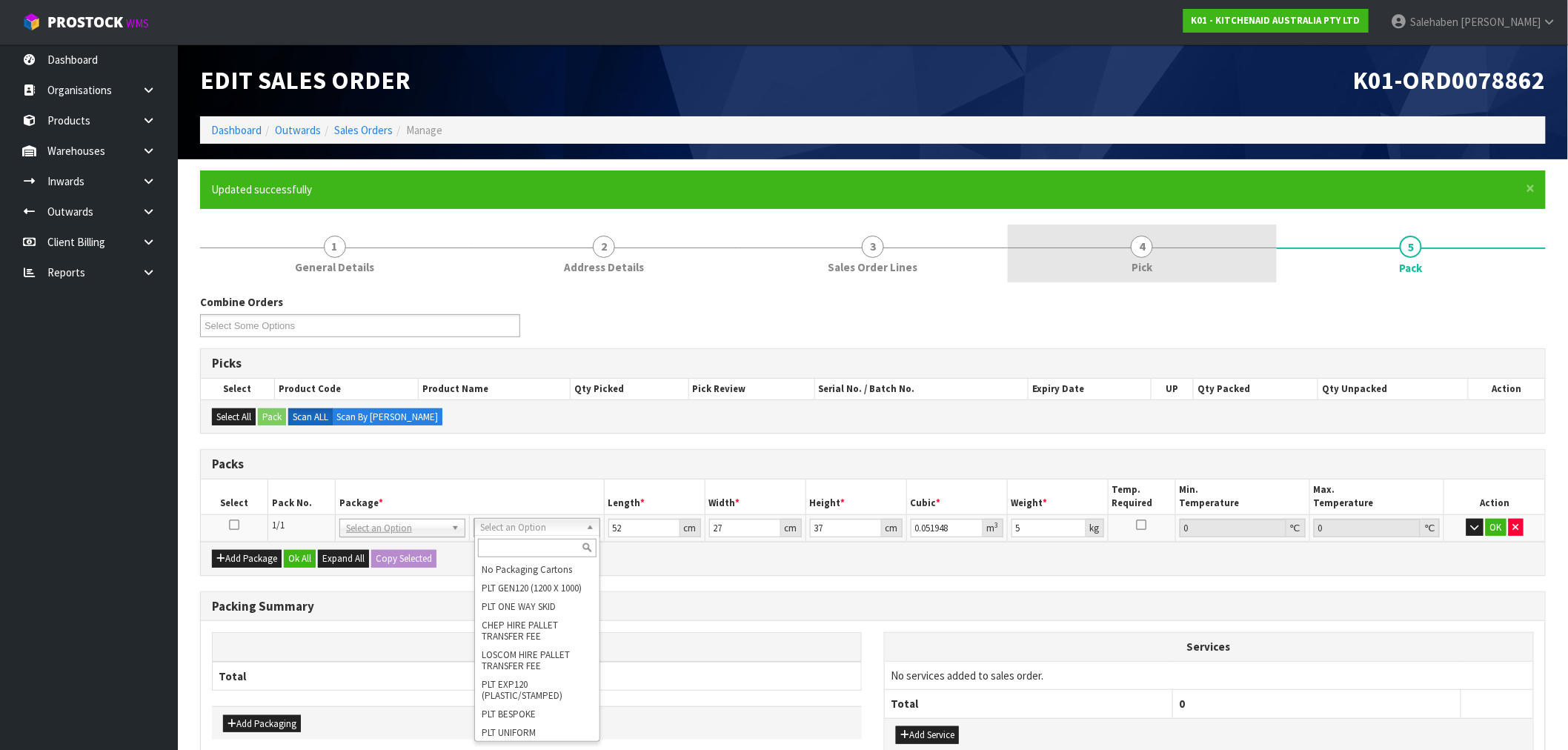
click at [1136, 253] on span "4" at bounding box center [1142, 247] width 22 height 22
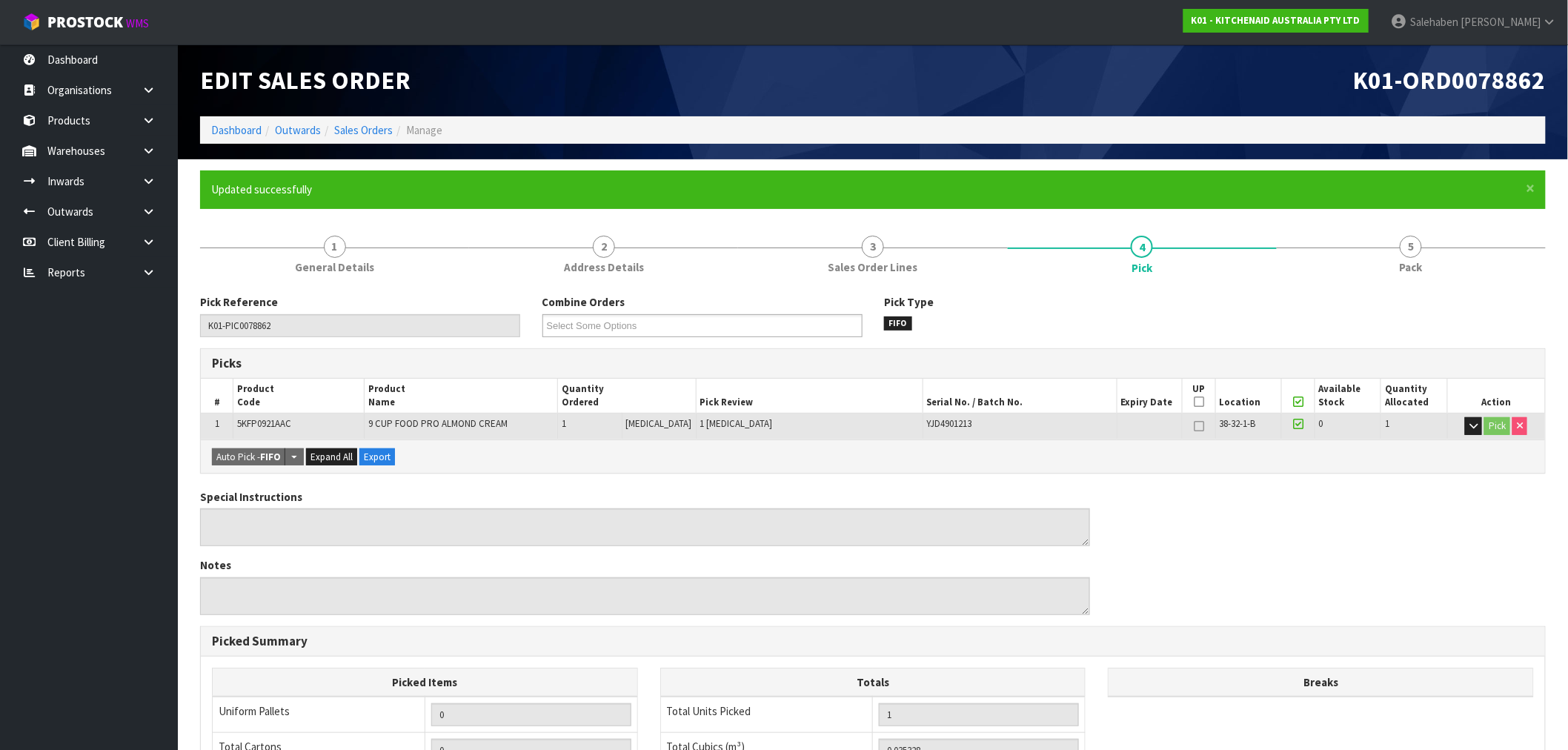
click at [1195, 426] on icon at bounding box center [1199, 426] width 10 height 1
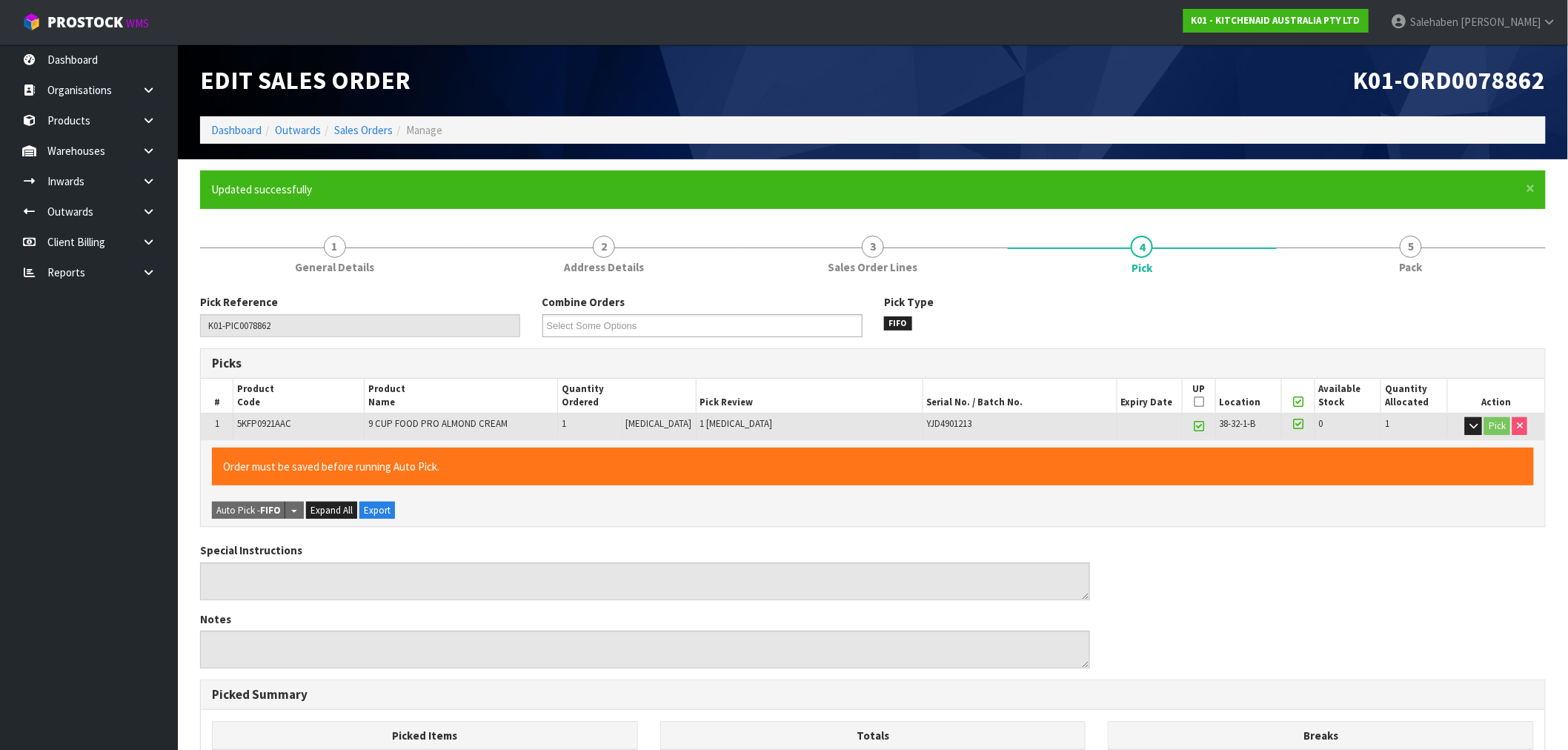
click at [1194, 426] on icon at bounding box center [1199, 426] width 10 height 1
type input "0"
click at [1419, 257] on link "5 Pack" at bounding box center [1411, 253] width 269 height 59
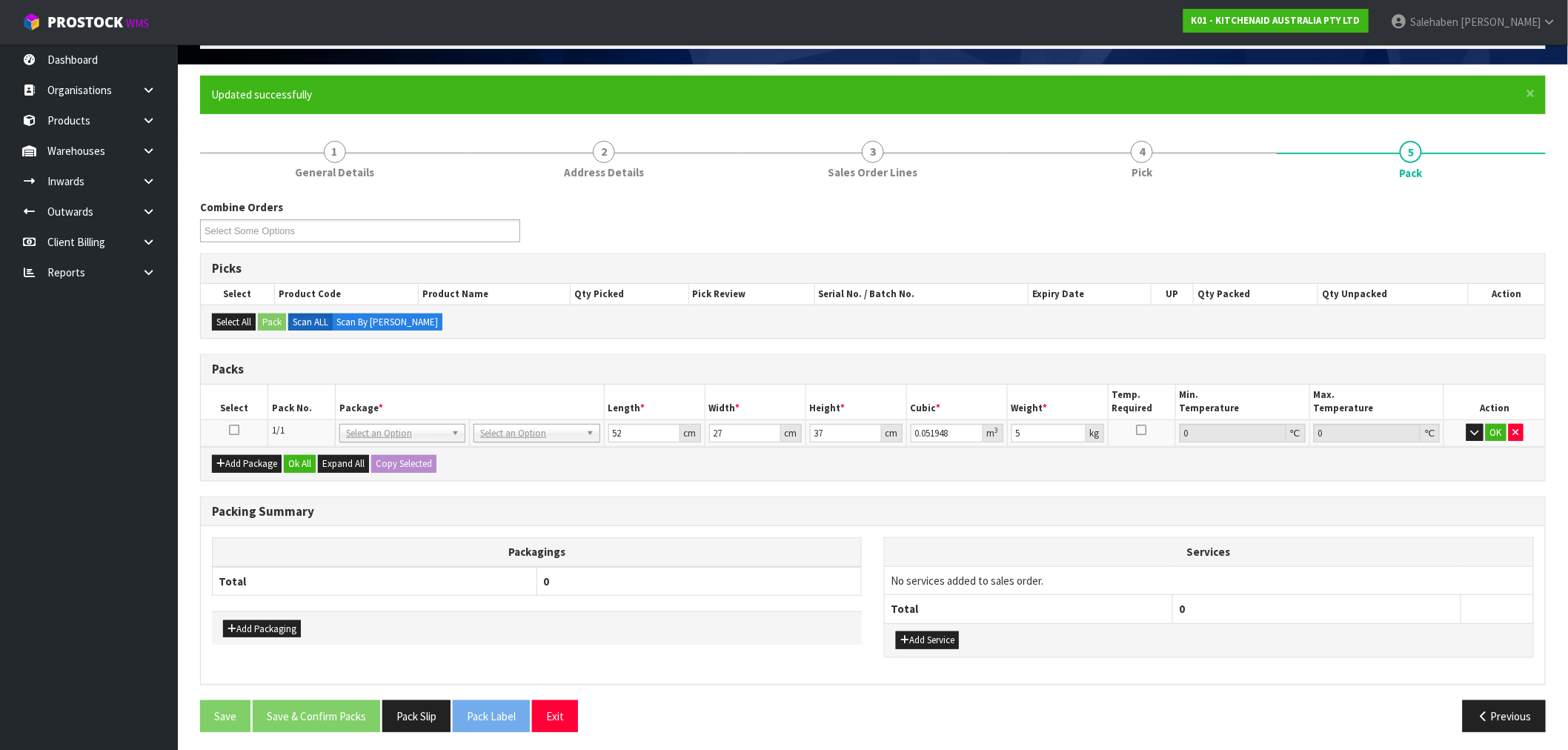
scroll to position [99, 0]
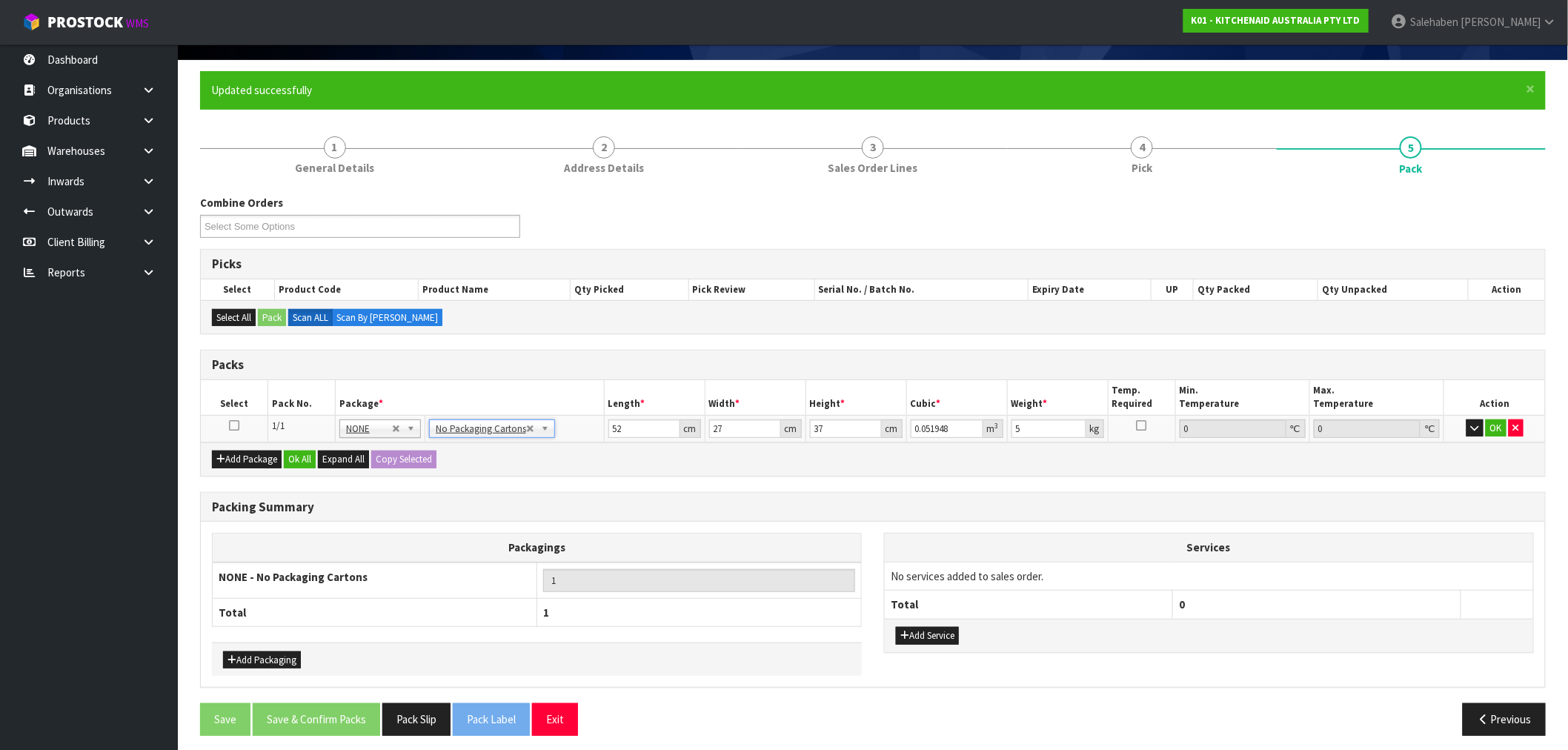
type input "0"
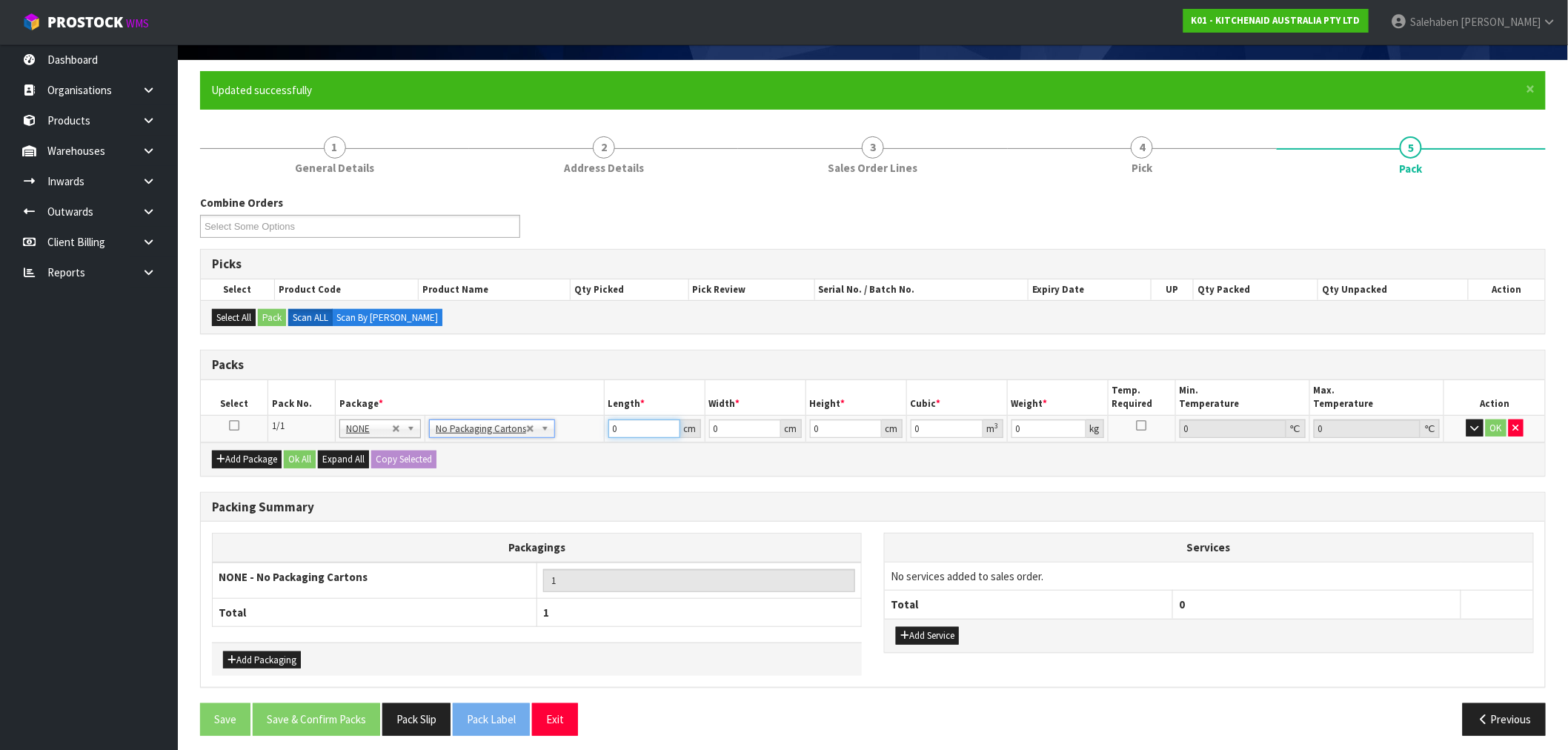
drag, startPoint x: 583, startPoint y: 453, endPoint x: 532, endPoint y: 472, distance: 54.4
click at [537, 472] on div "Packs Select Pack No. Package * Length * Width * Height * Cubic * Weight * Temp…" at bounding box center [872, 413] width 1346 height 126
type input "52"
type input "27"
type input "3"
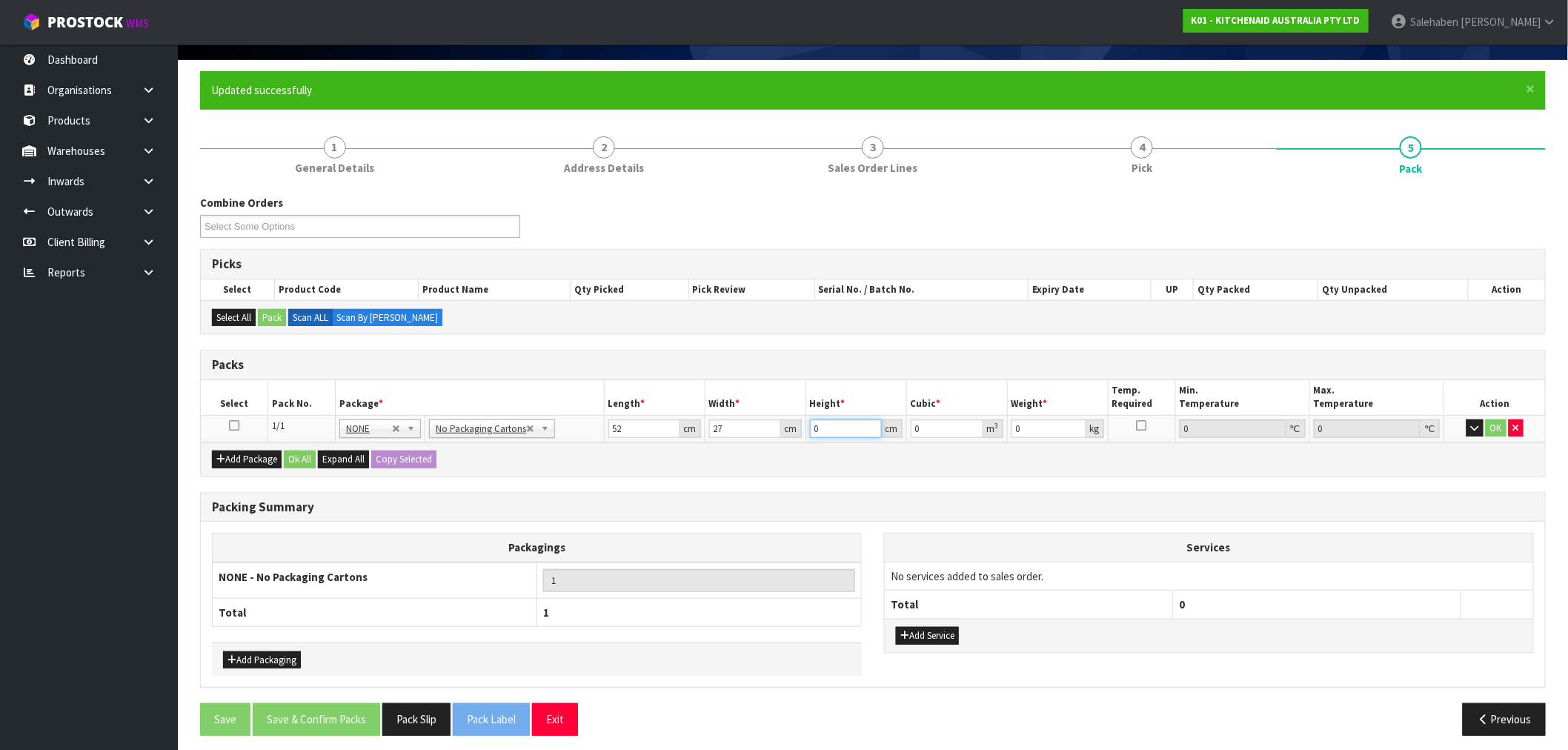
type input "0.004212"
type input "37"
type input "0.051948"
type input "37"
type input "5"
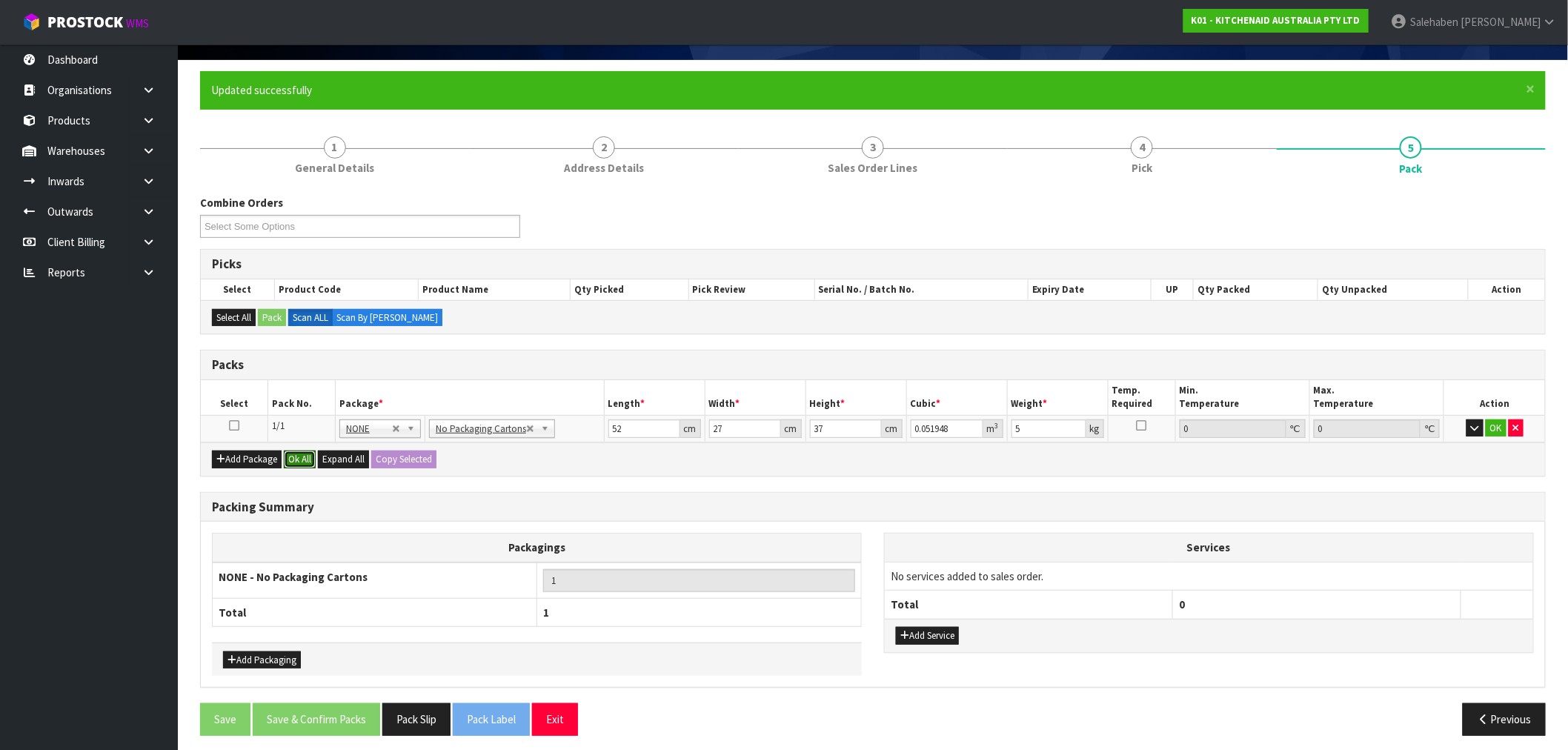
click at [294, 456] on button "Ok All" at bounding box center [300, 459] width 32 height 18
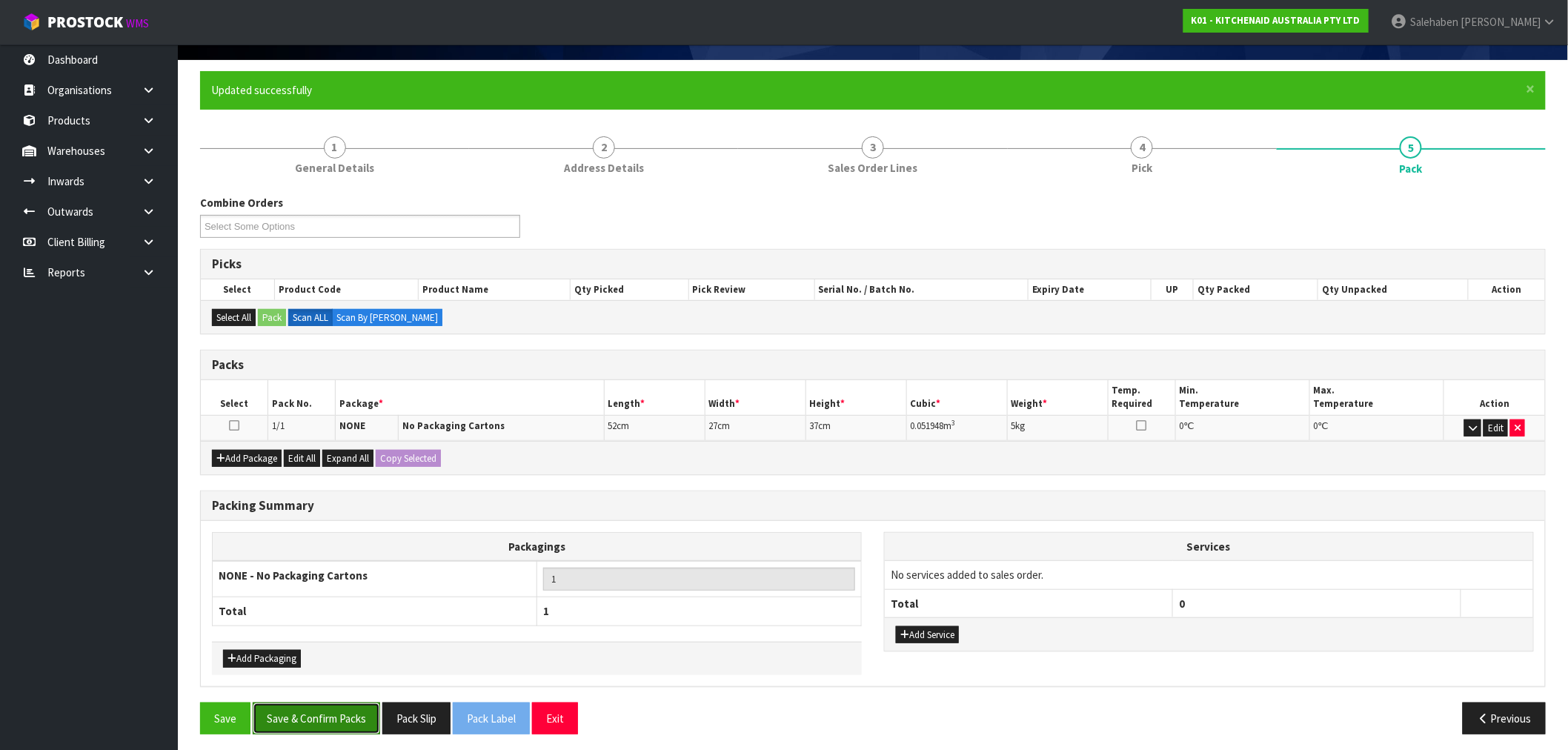
click at [337, 713] on button "Save & Confirm Packs" at bounding box center [316, 718] width 127 height 32
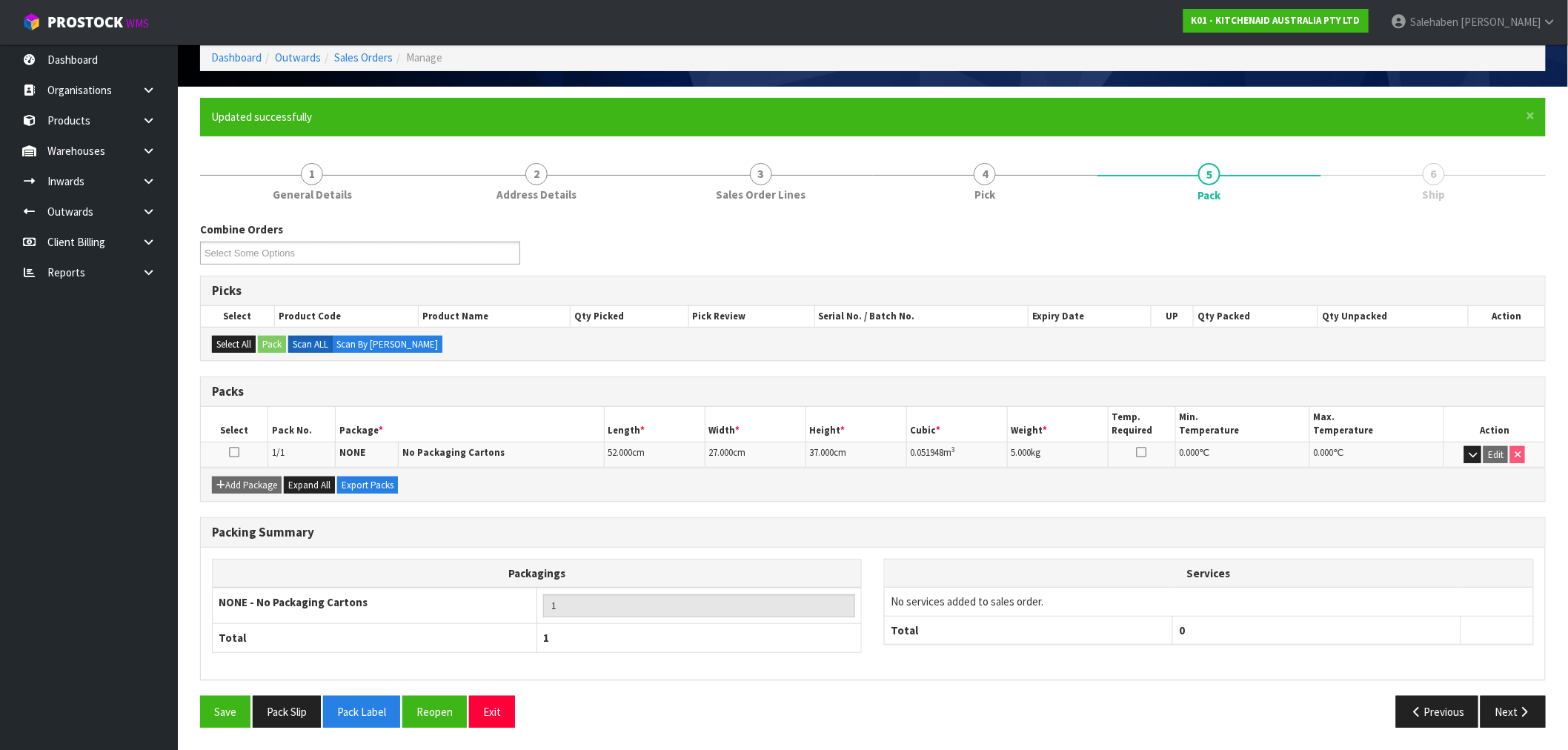
scroll to position [72, 0]
click at [1519, 712] on icon "button" at bounding box center [1524, 712] width 14 height 11
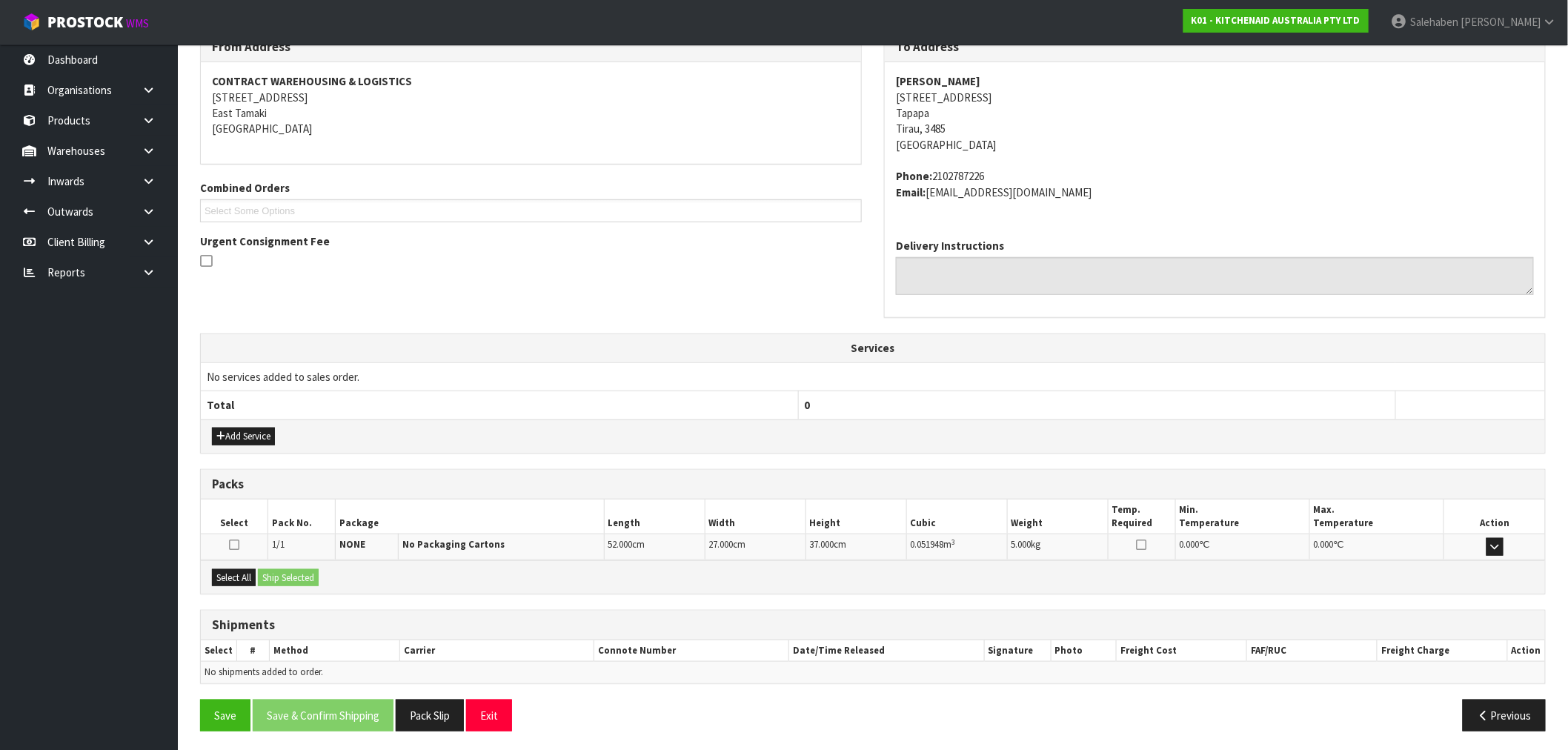
scroll to position [267, 0]
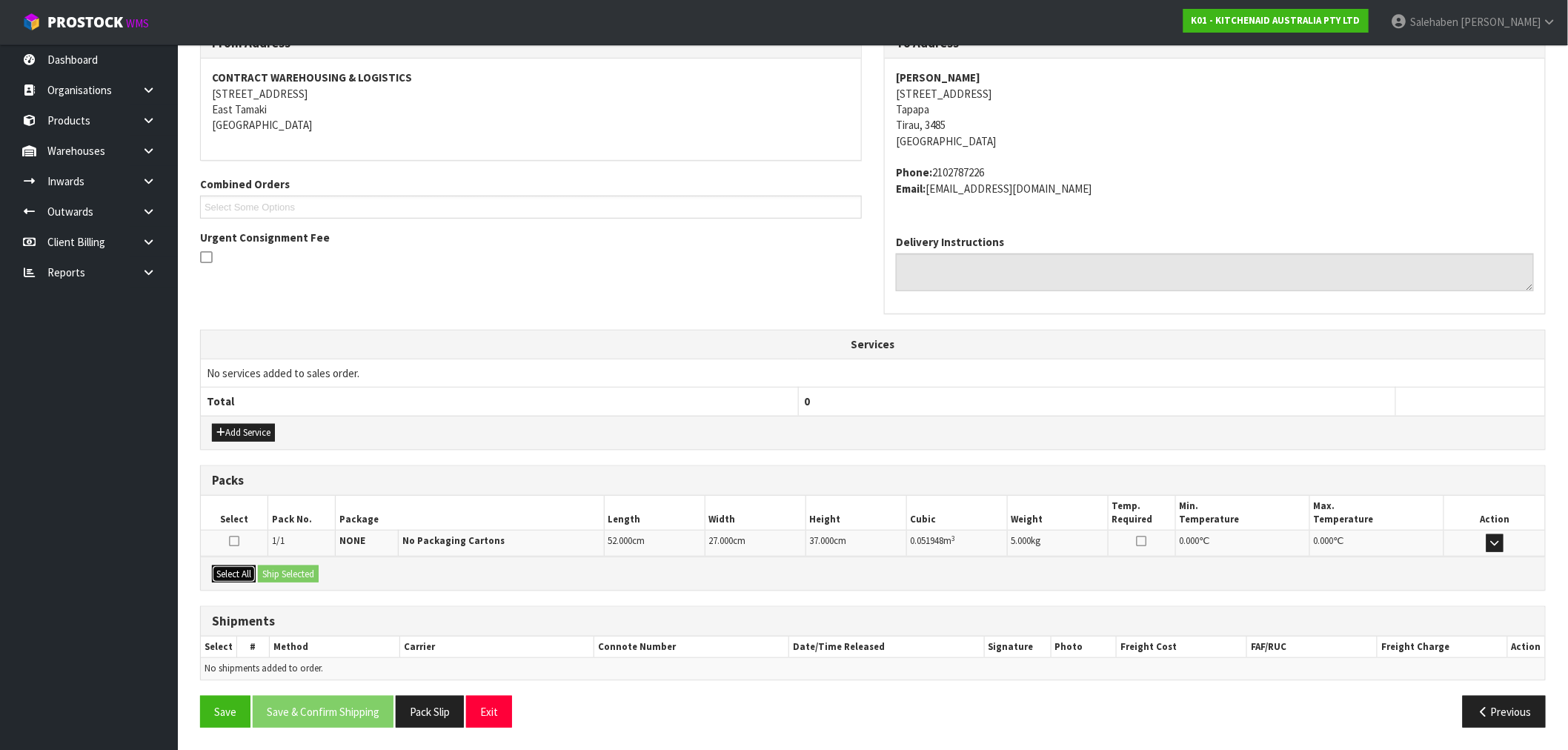
click at [242, 572] on button "Select All" at bounding box center [233, 573] width 44 height 18
click at [276, 561] on div "Select All Ship Selected" at bounding box center [872, 573] width 1344 height 33
click at [282, 573] on button "Ship Selected" at bounding box center [288, 573] width 61 height 18
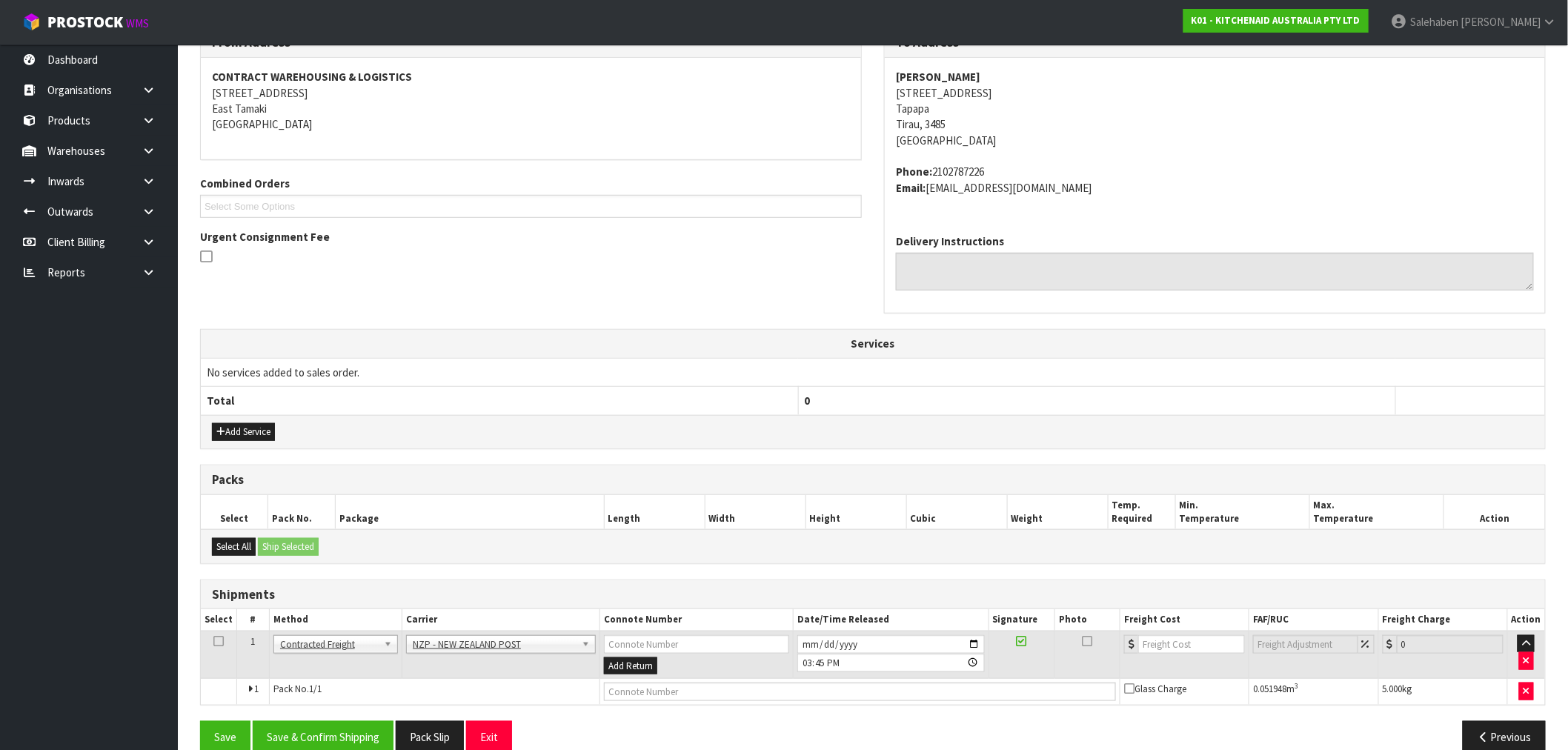
scroll to position [293, 0]
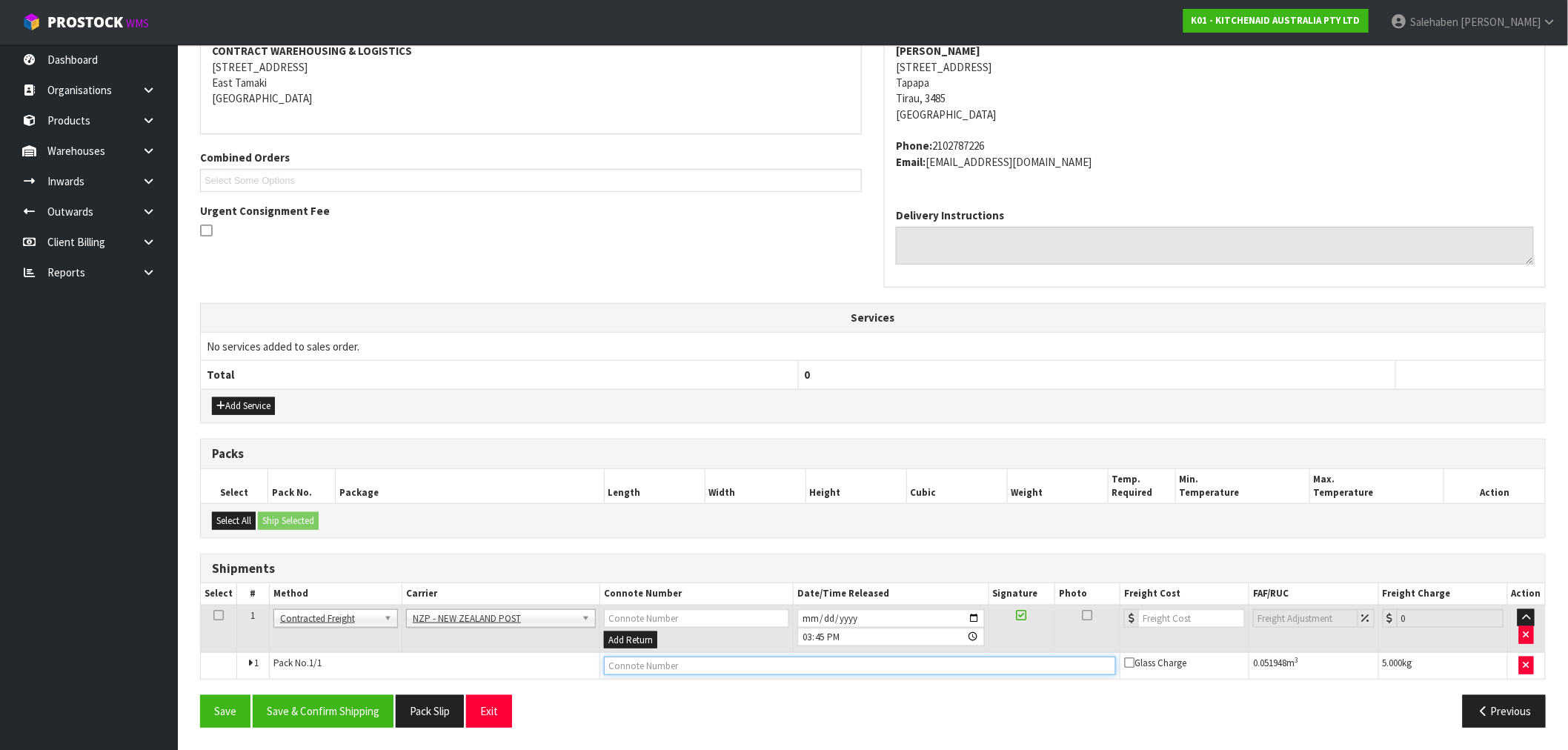
click at [690, 667] on input "text" at bounding box center [860, 666] width 512 height 19
paste input "00894210379947430455"
type input "00894210379947430455"
drag, startPoint x: 1166, startPoint y: 620, endPoint x: 1164, endPoint y: 611, distance: 9.2
click at [1169, 619] on input "number" at bounding box center [1192, 619] width 107 height 19
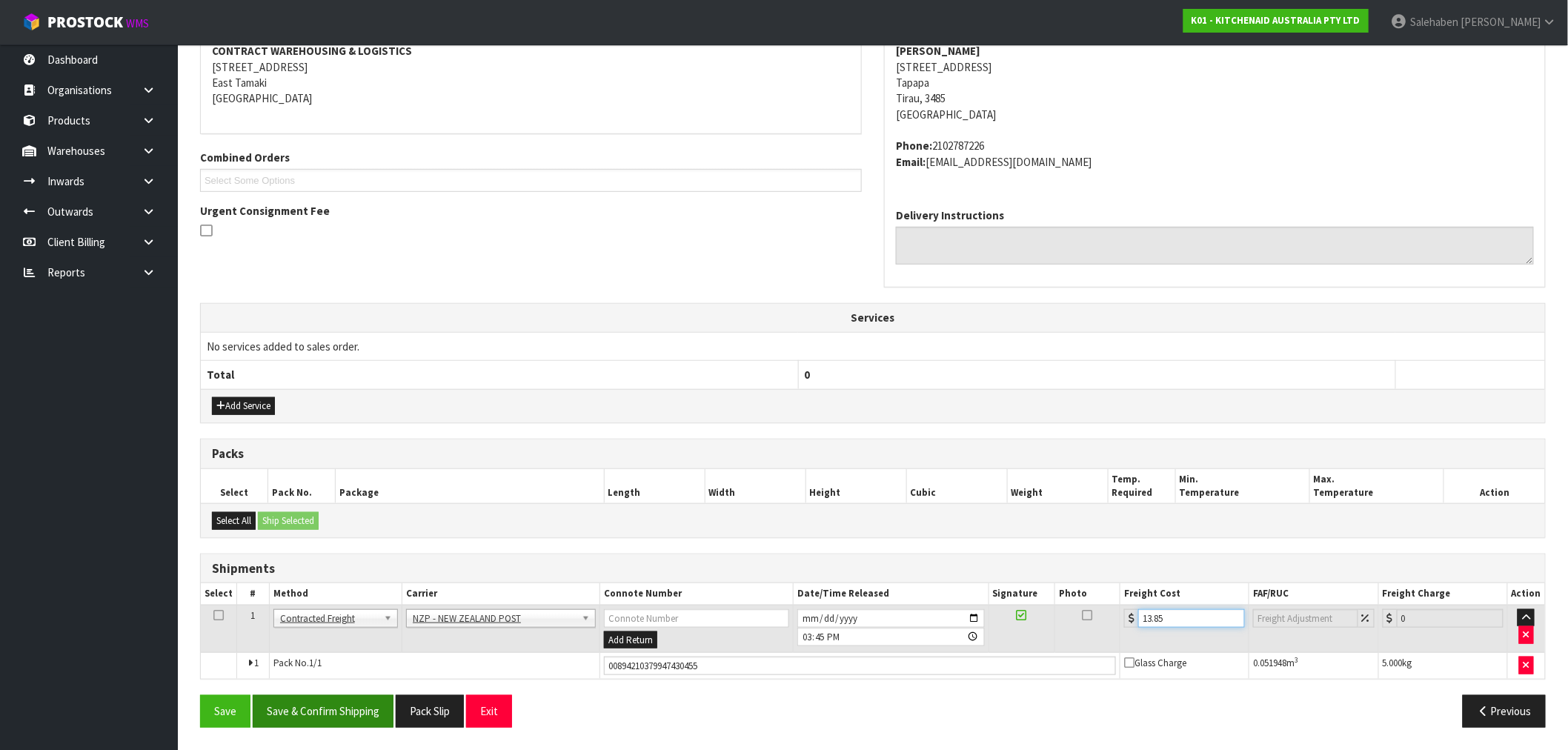
type input "13.85"
click at [328, 706] on button "Save & Confirm Shipping" at bounding box center [323, 710] width 141 height 32
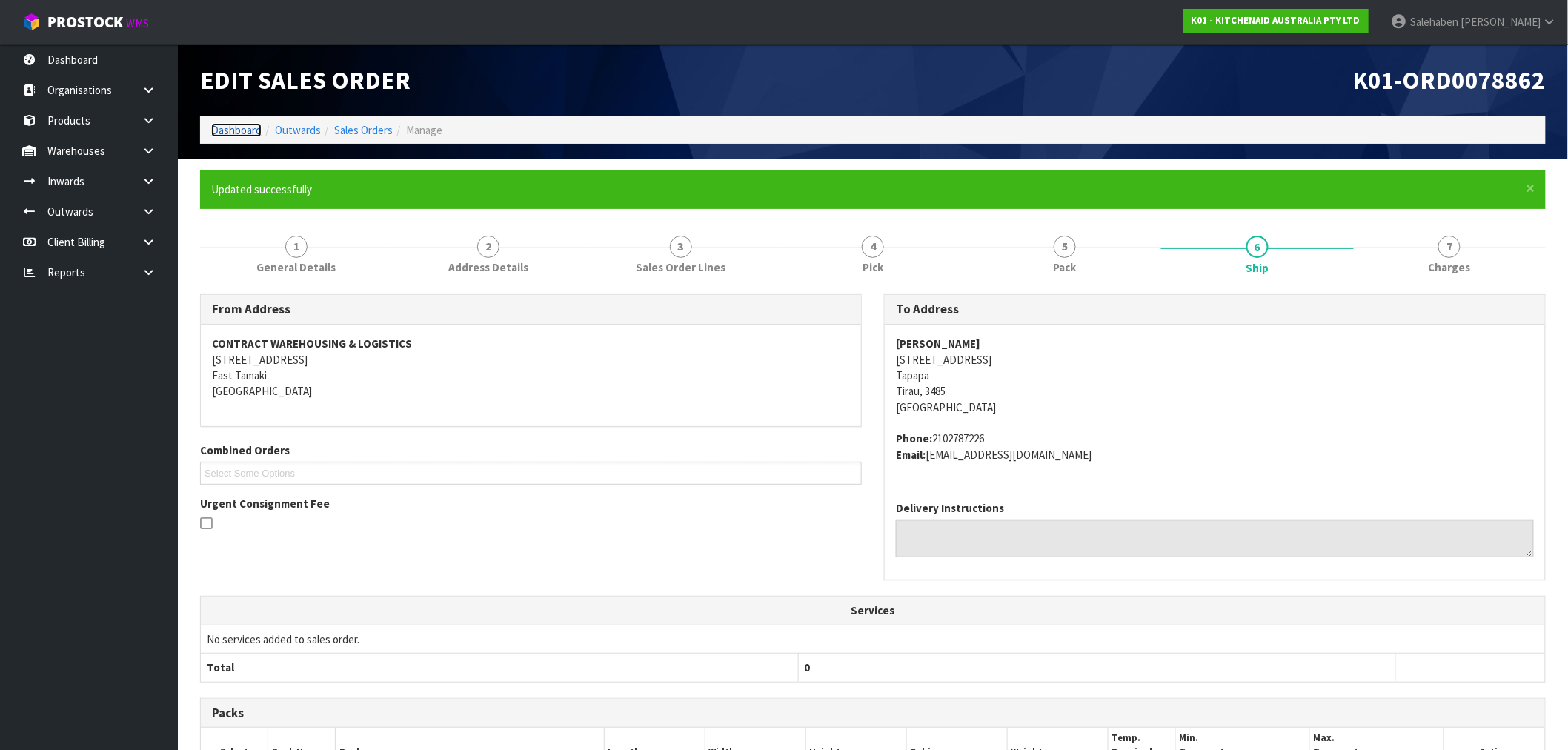
click at [249, 126] on link "Dashboard" at bounding box center [236, 130] width 50 height 14
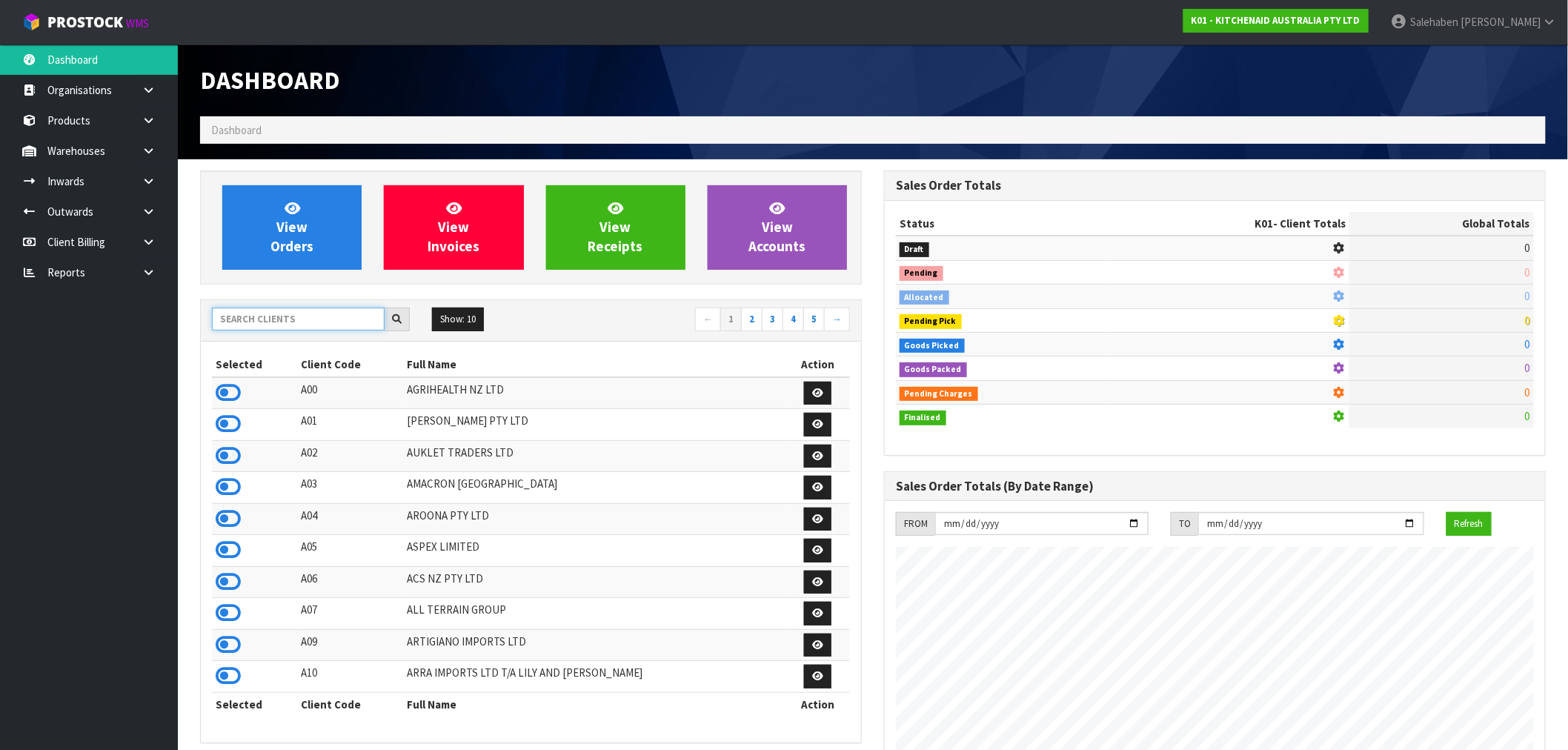
click at [278, 318] on input "text" at bounding box center [298, 318] width 172 height 23
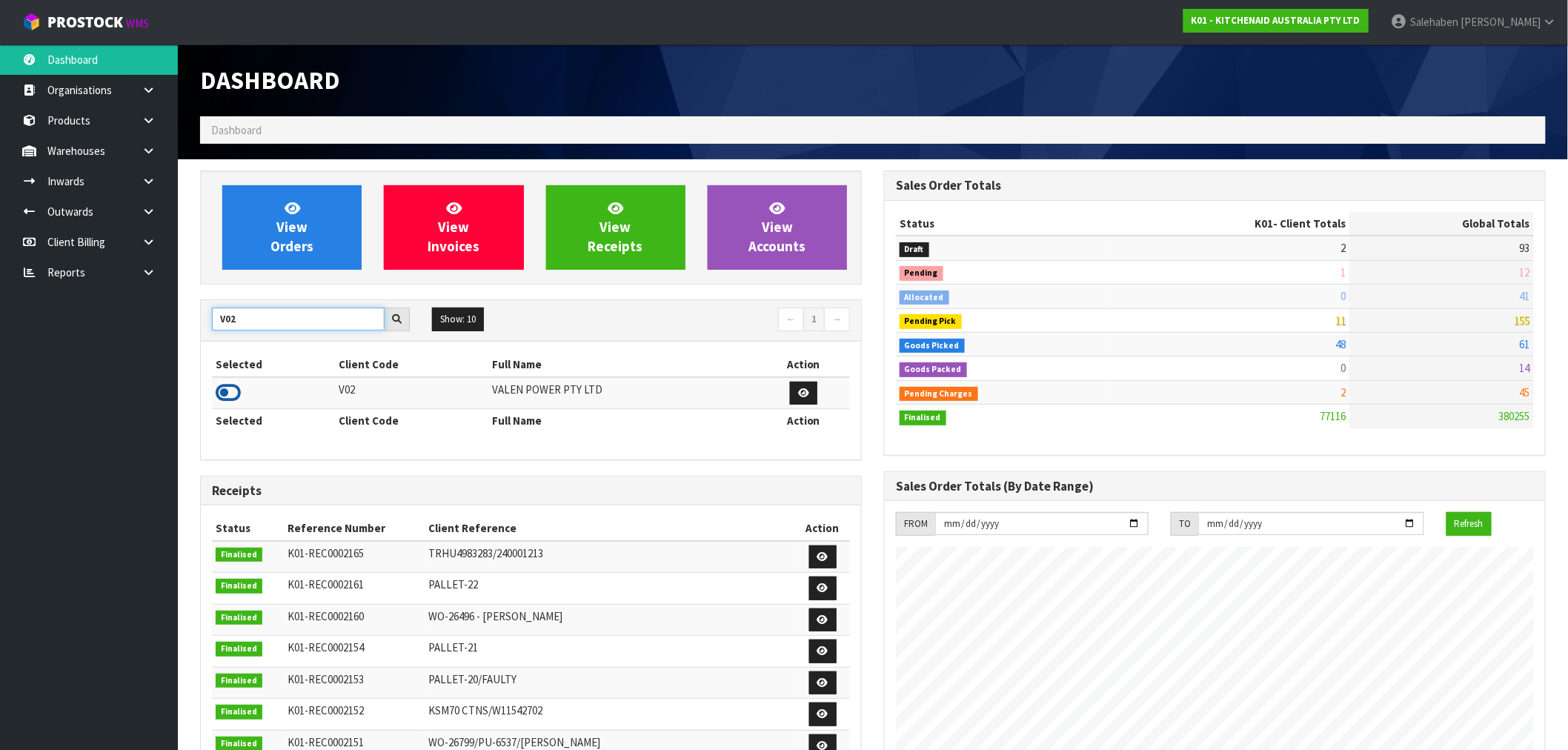
type input "V02"
click at [230, 391] on icon at bounding box center [229, 392] width 26 height 22
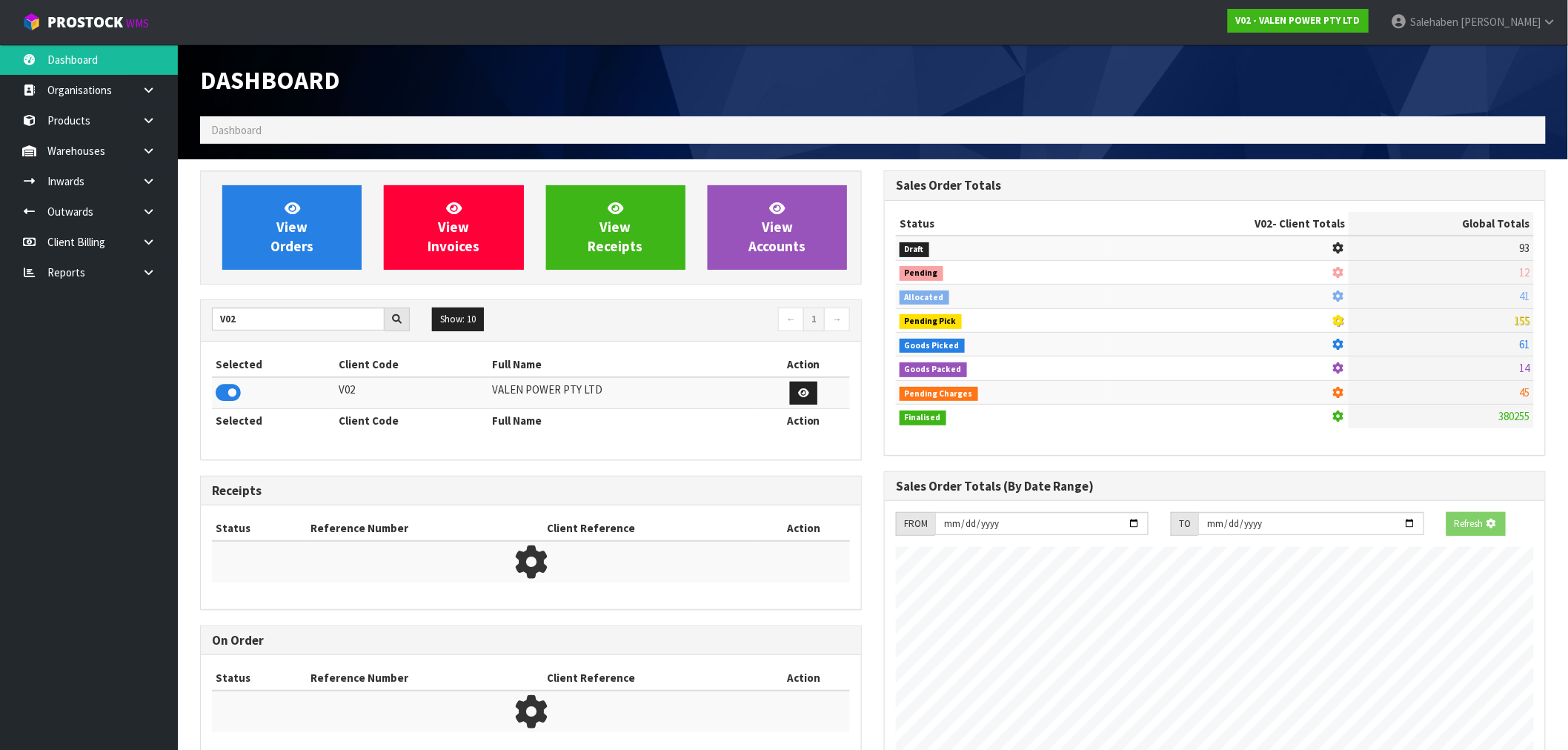
click at [295, 272] on div "View Orders View Invoices View Receipts View Accounts" at bounding box center [530, 228] width 662 height 114
click at [304, 241] on span "View Orders" at bounding box center [292, 227] width 43 height 55
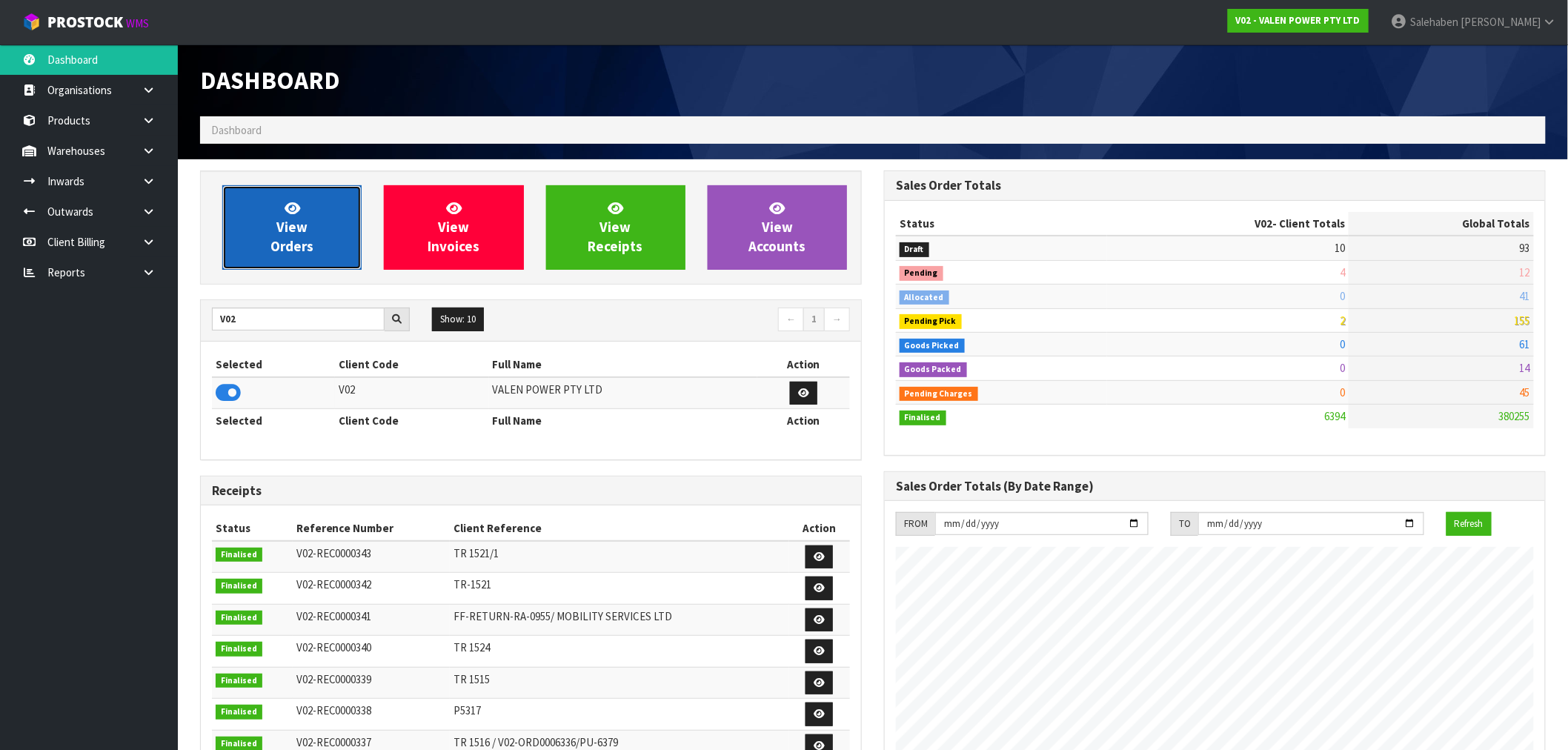
scroll to position [1122, 684]
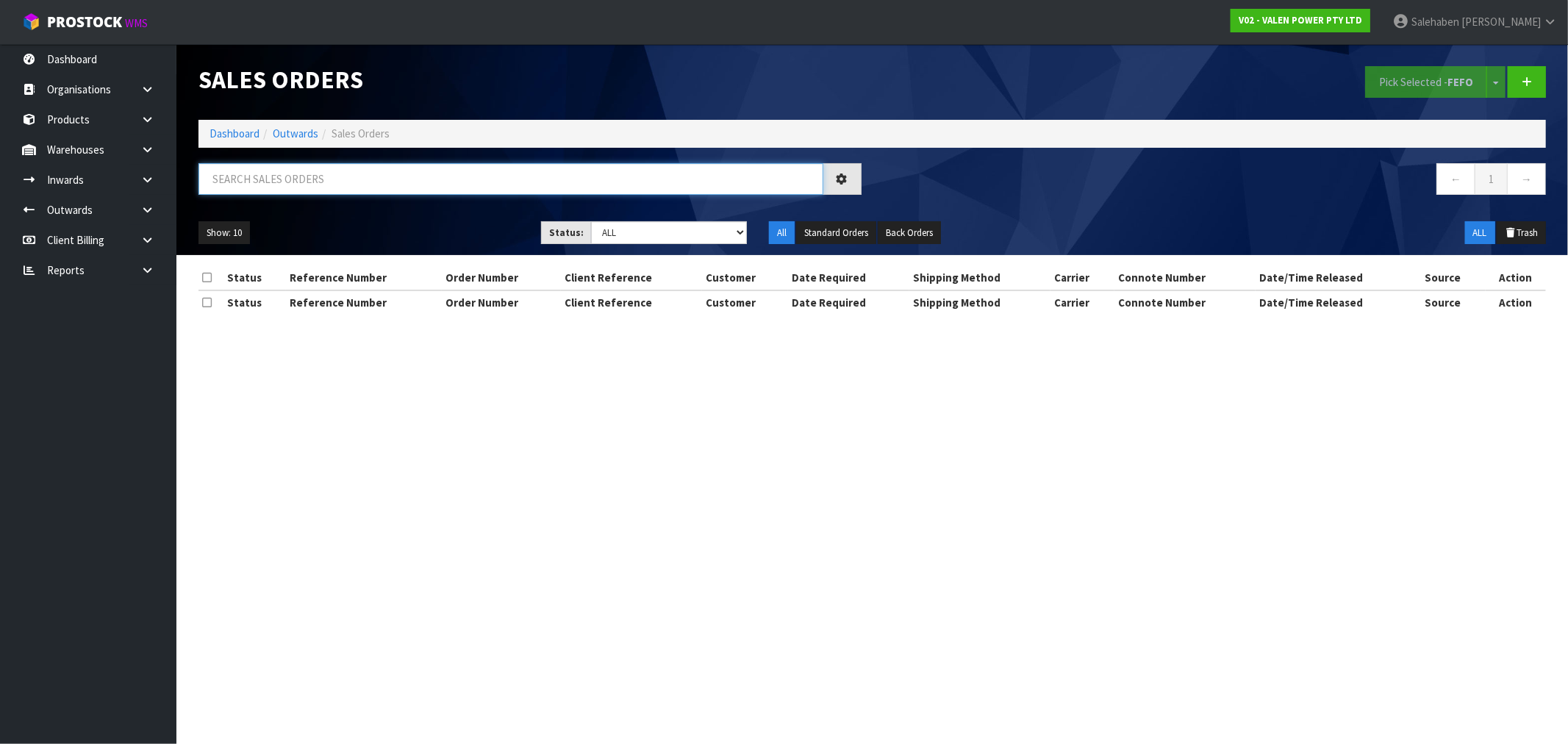
click at [328, 181] on input "text" at bounding box center [511, 179] width 625 height 31
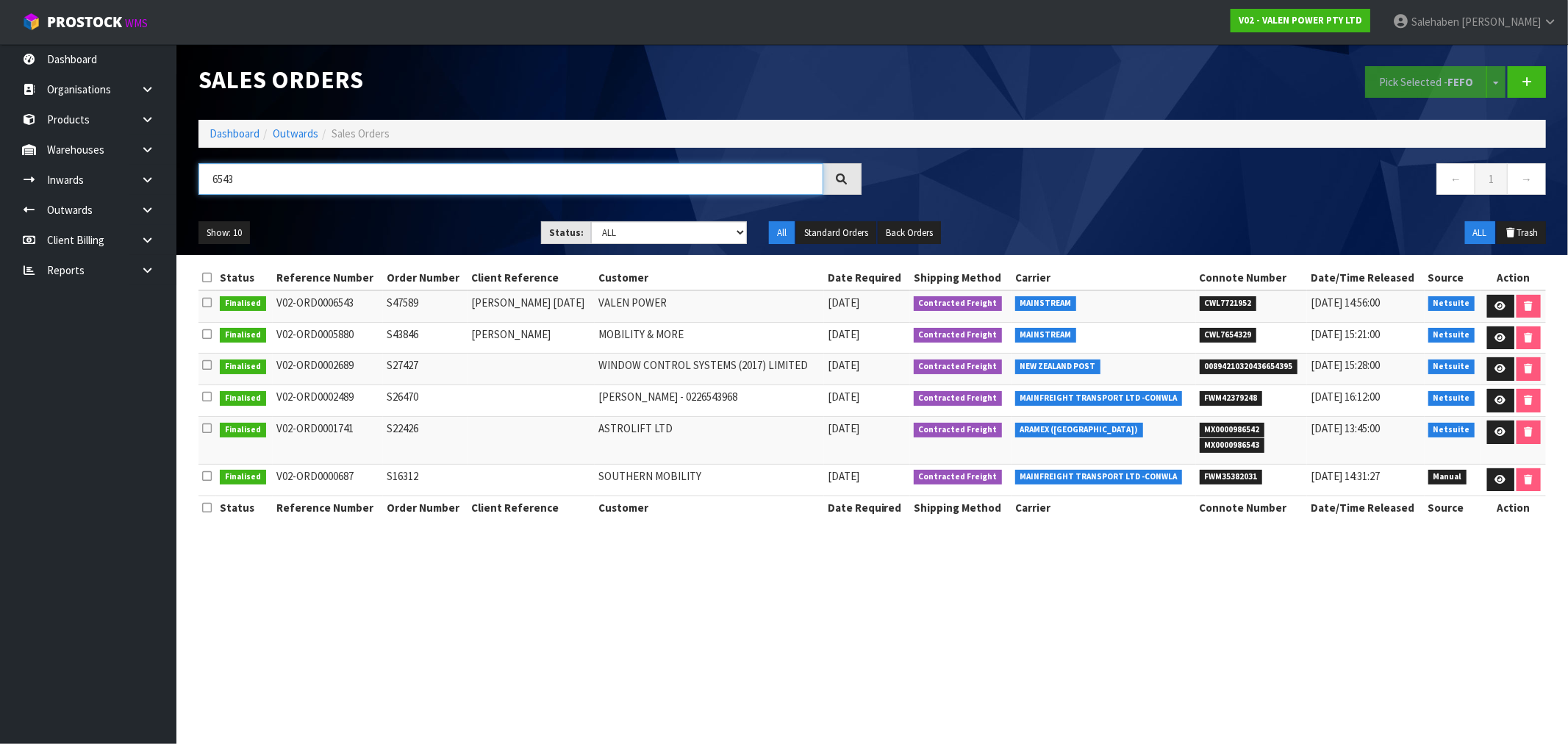
type input "6543"
click at [246, 141] on li "Dashboard" at bounding box center [234, 133] width 50 height 15
click at [229, 130] on link "Dashboard" at bounding box center [234, 133] width 50 height 14
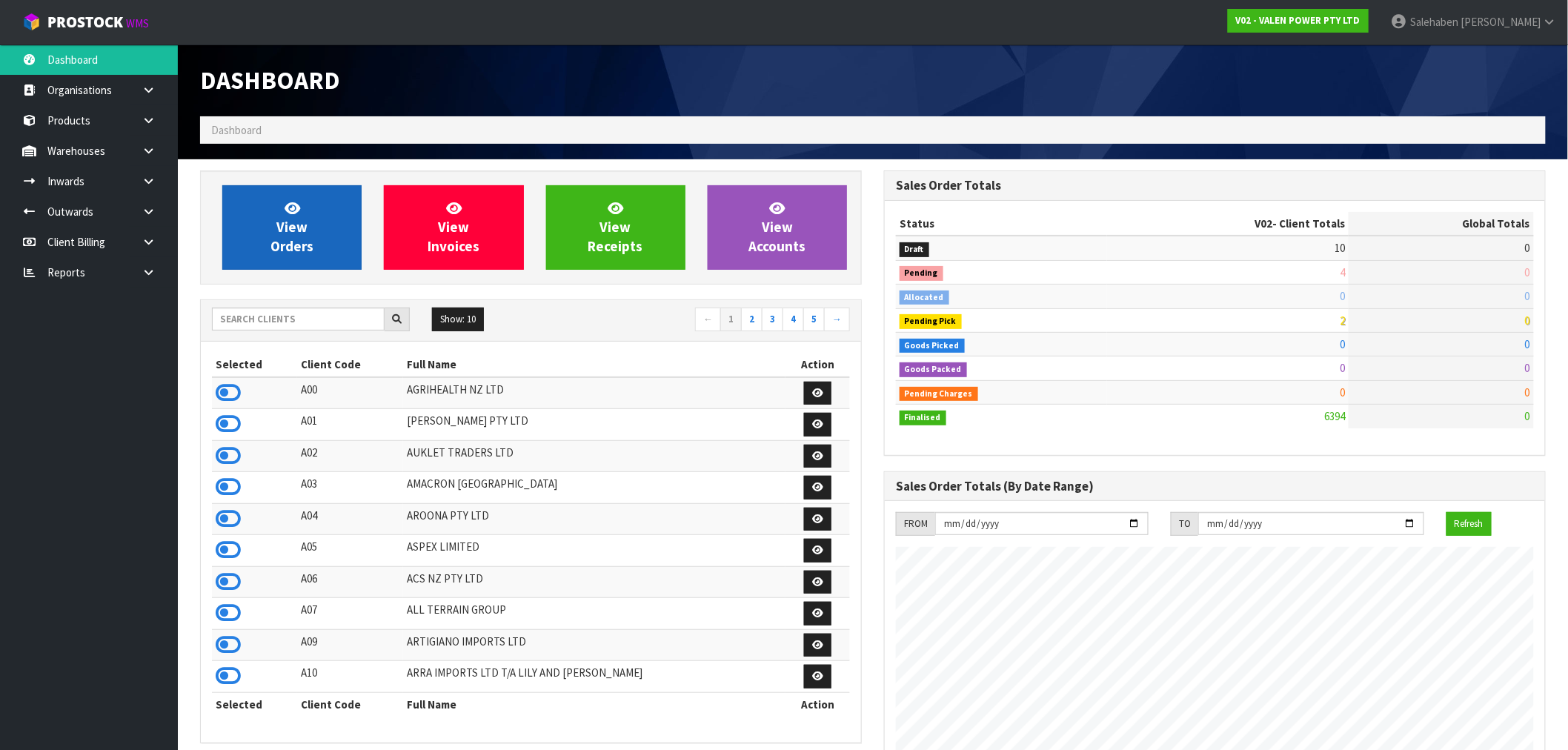
scroll to position [1122, 684]
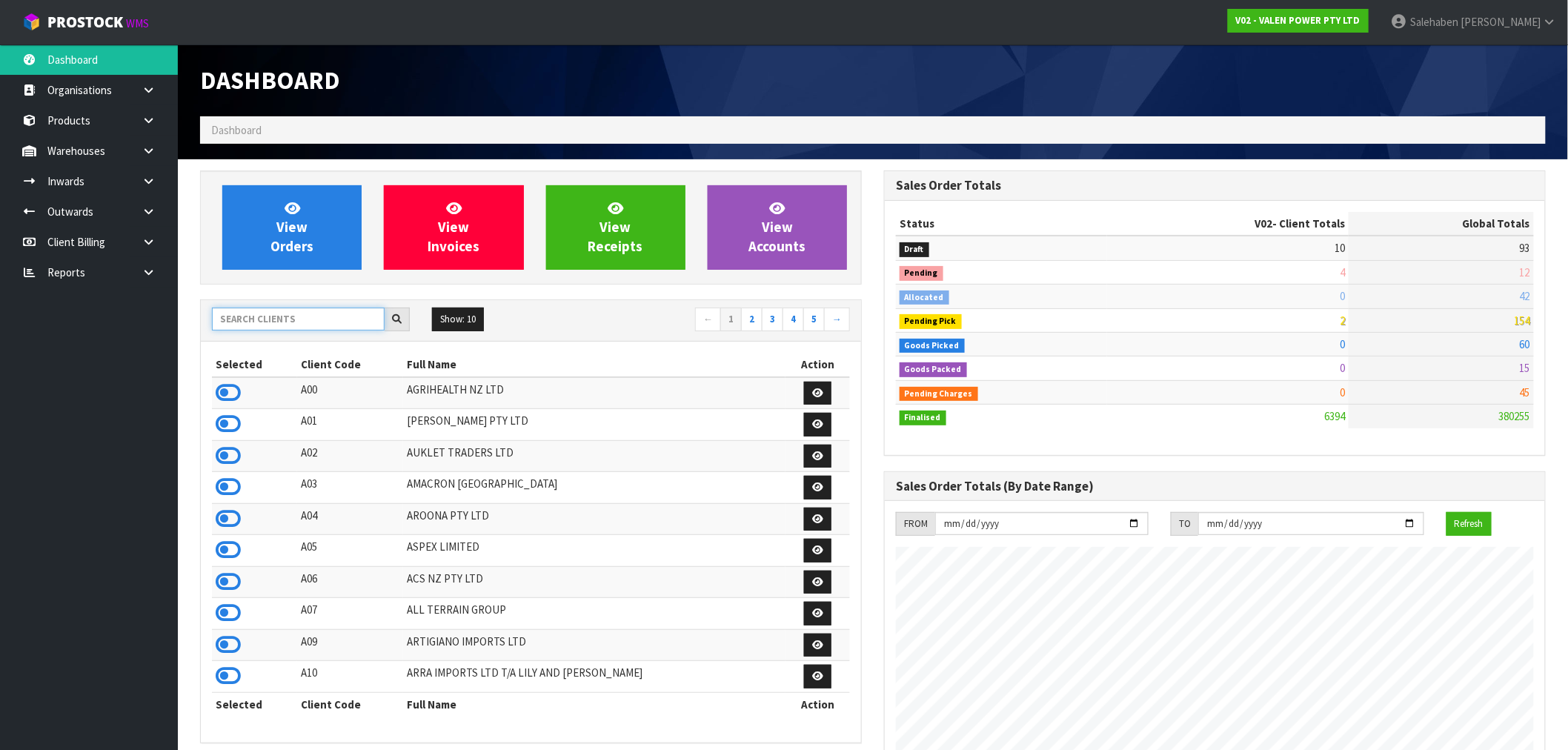
click at [254, 313] on input "text" at bounding box center [298, 318] width 172 height 23
type input "V02"
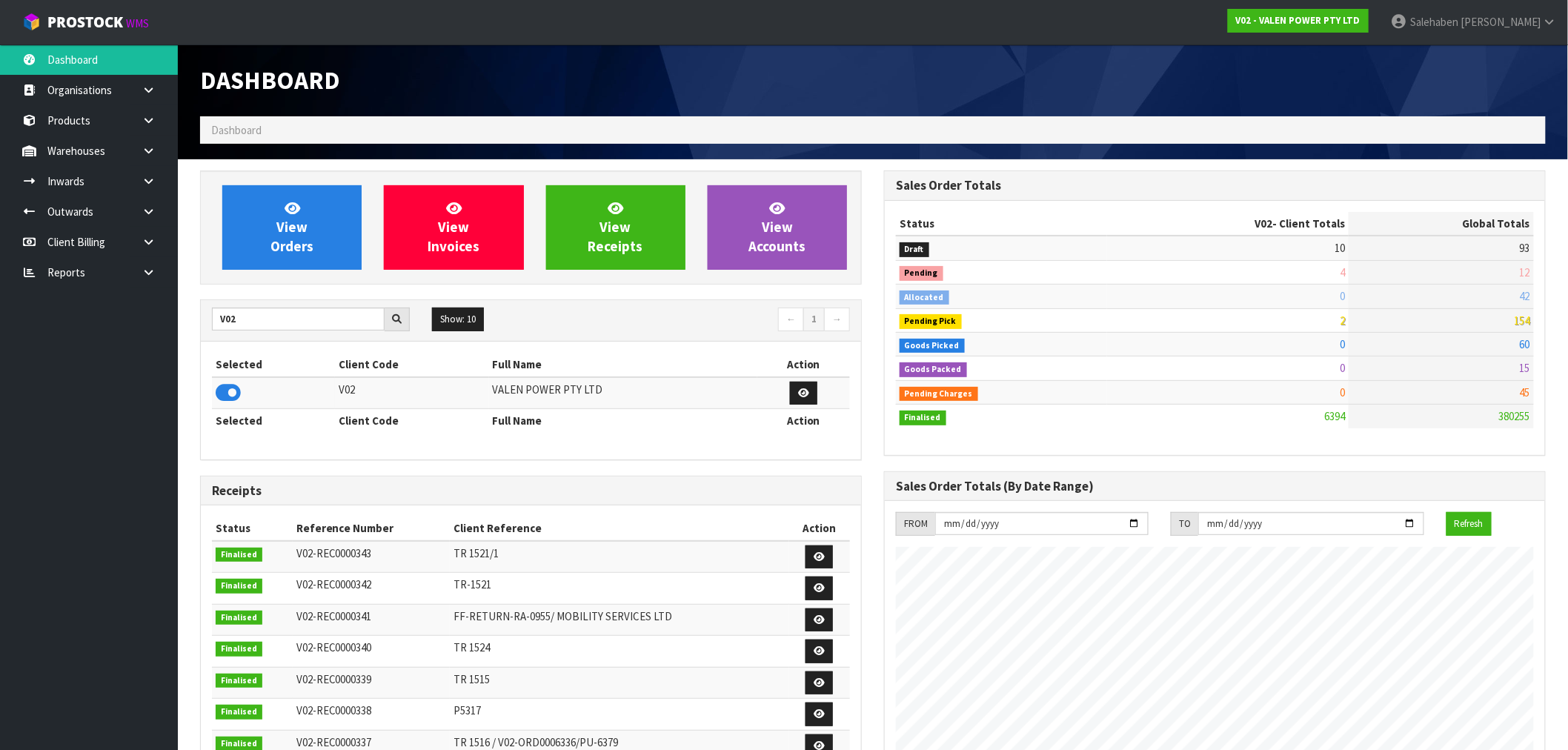
click at [226, 395] on icon at bounding box center [229, 392] width 26 height 22
click at [269, 237] on link "View Orders" at bounding box center [291, 227] width 139 height 84
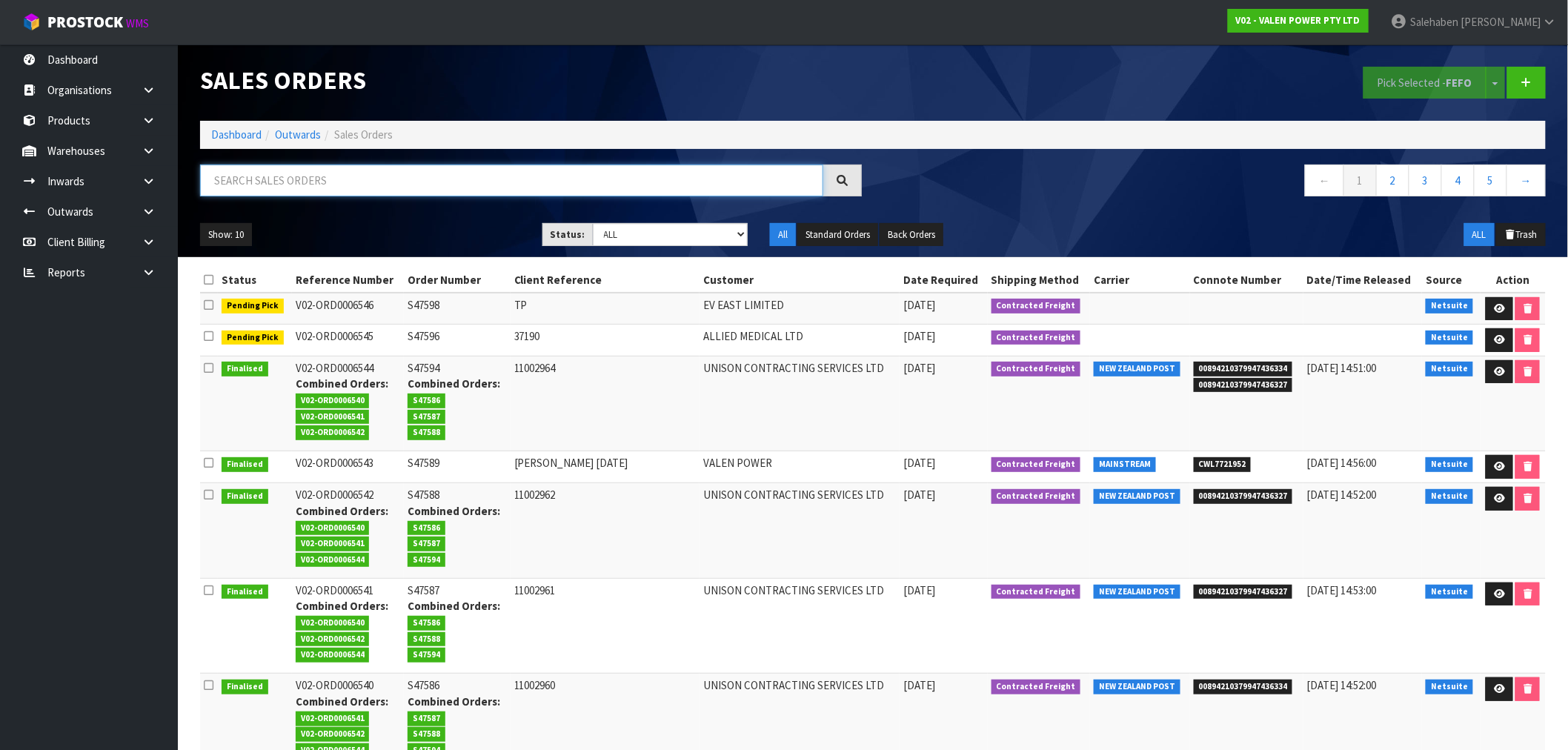
click at [369, 171] on input "text" at bounding box center [511, 180] width 623 height 32
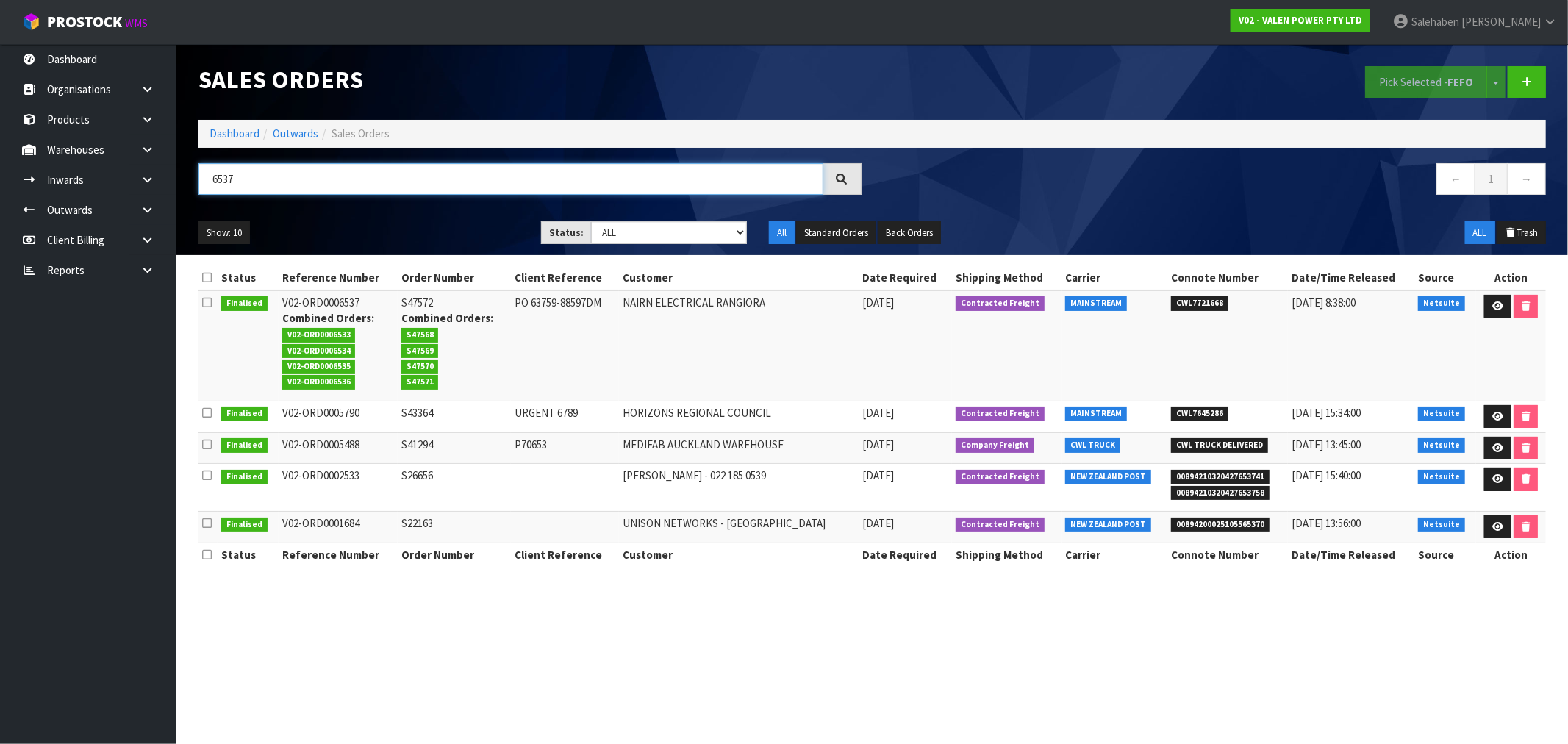
type input "6537"
click at [232, 130] on link "Dashboard" at bounding box center [234, 133] width 50 height 14
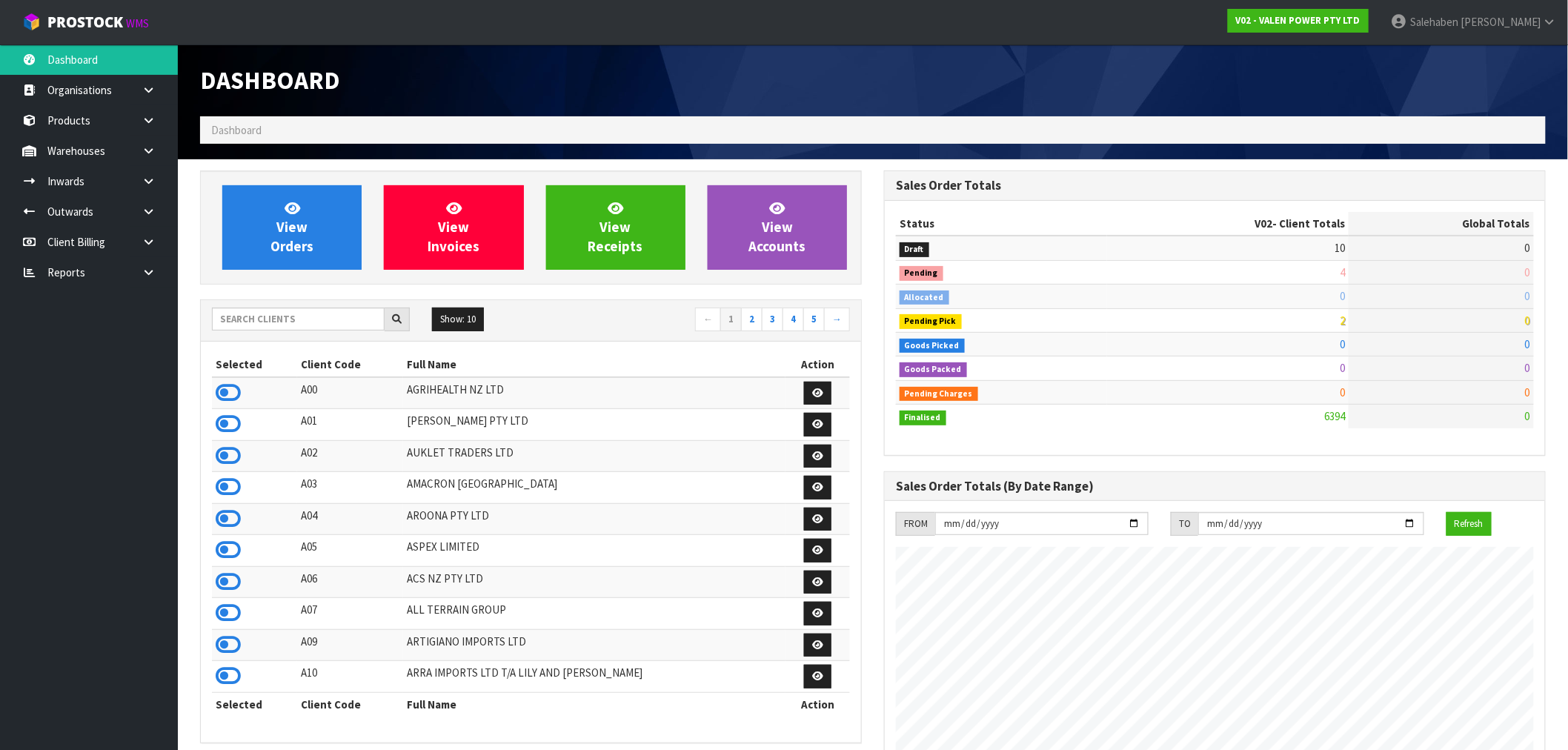
scroll to position [1122, 684]
click at [306, 323] on input "text" at bounding box center [298, 318] width 172 height 23
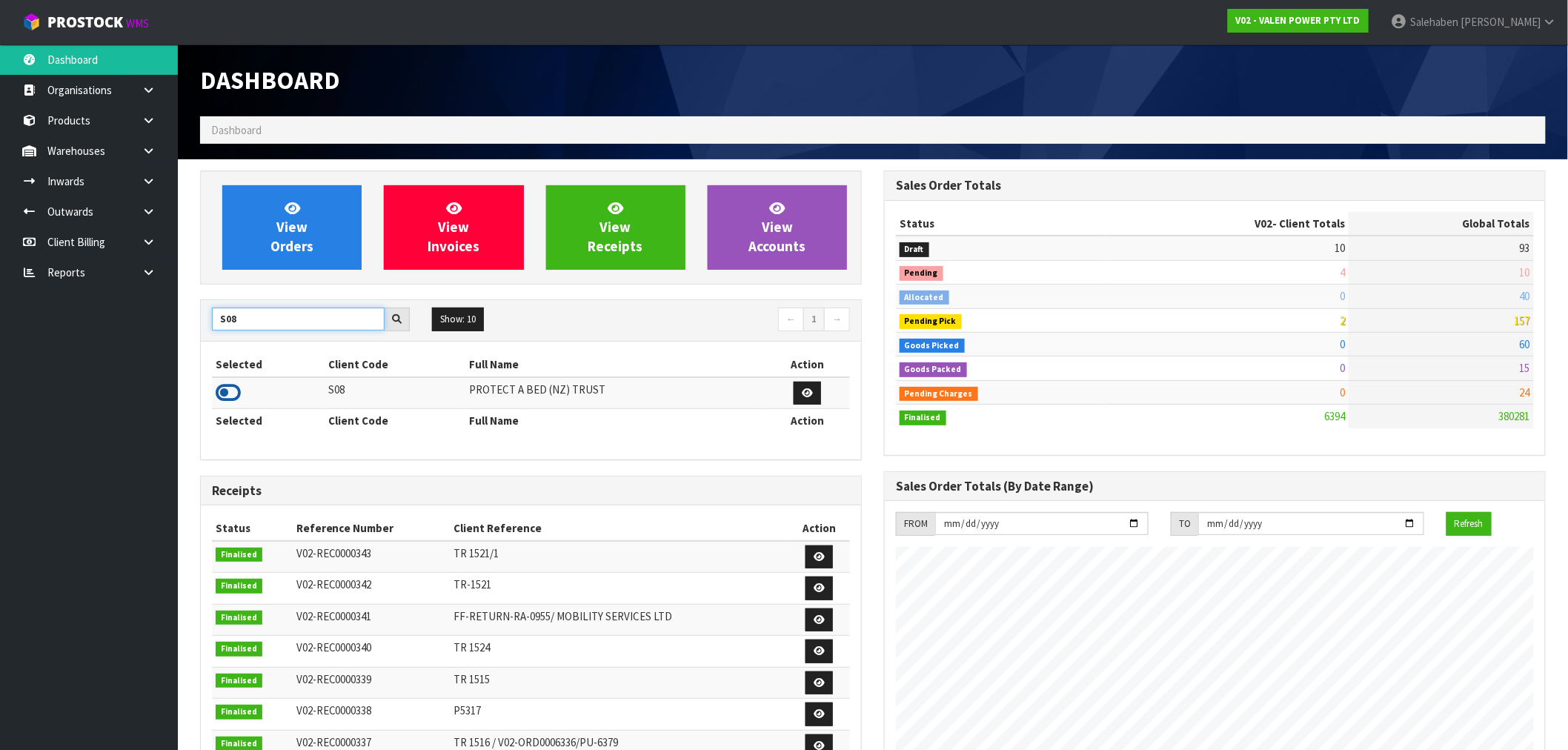
type input "S08"
click at [237, 397] on icon at bounding box center [229, 392] width 26 height 22
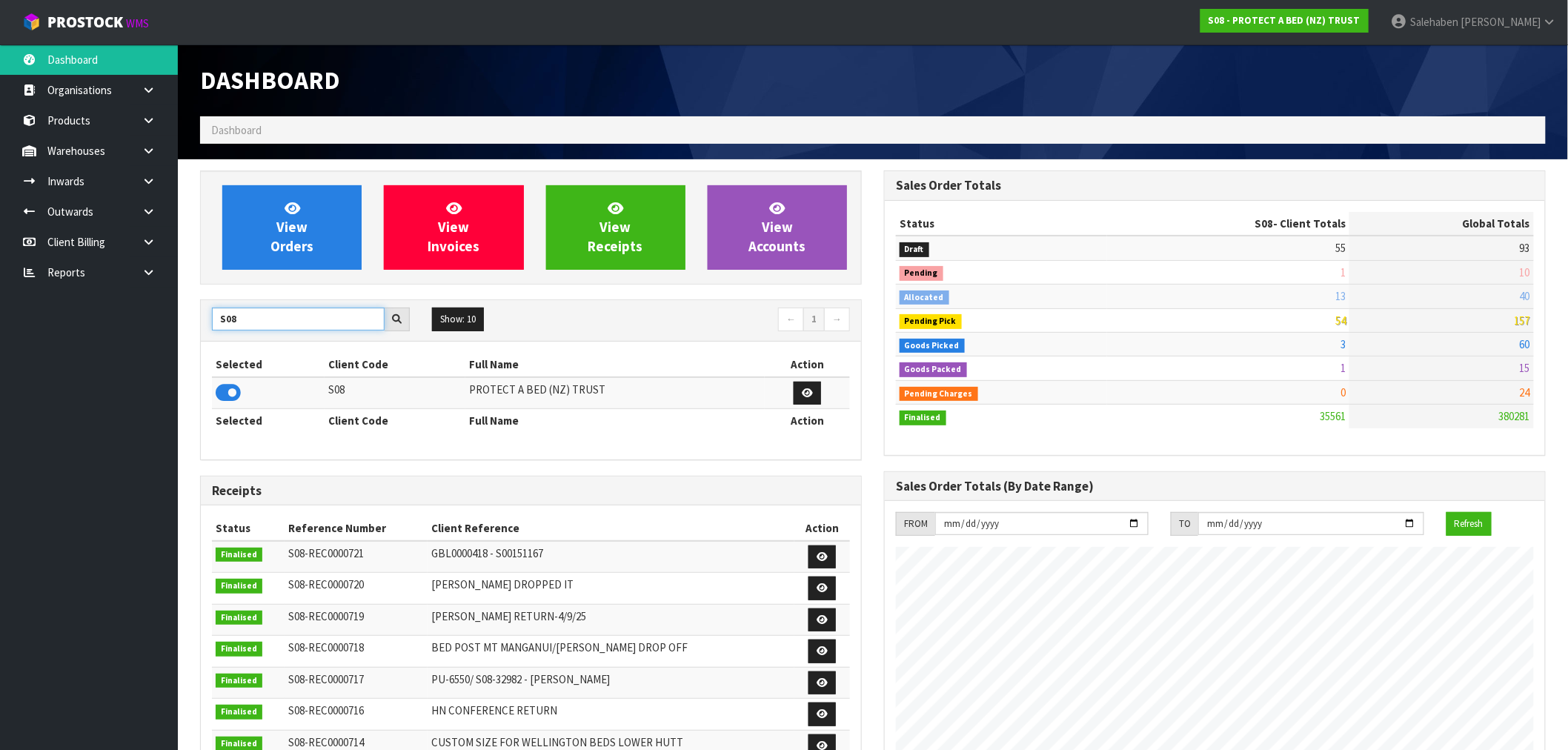
drag, startPoint x: 265, startPoint y: 323, endPoint x: 187, endPoint y: 326, distance: 78.1
click at [187, 326] on section "View Orders View Invoices View Receipts View Accounts S08 Show: 10 5 10 25 50 ←…" at bounding box center [872, 732] width 1390 height 1145
click at [233, 389] on icon at bounding box center [229, 392] width 26 height 22
drag, startPoint x: 256, startPoint y: 318, endPoint x: 189, endPoint y: 357, distance: 77.5
click at [189, 357] on div "View Orders View Invoices View Receipts View Accounts C11 Show: 10 5 10 25 50 ←…" at bounding box center [530, 601] width 684 height 860
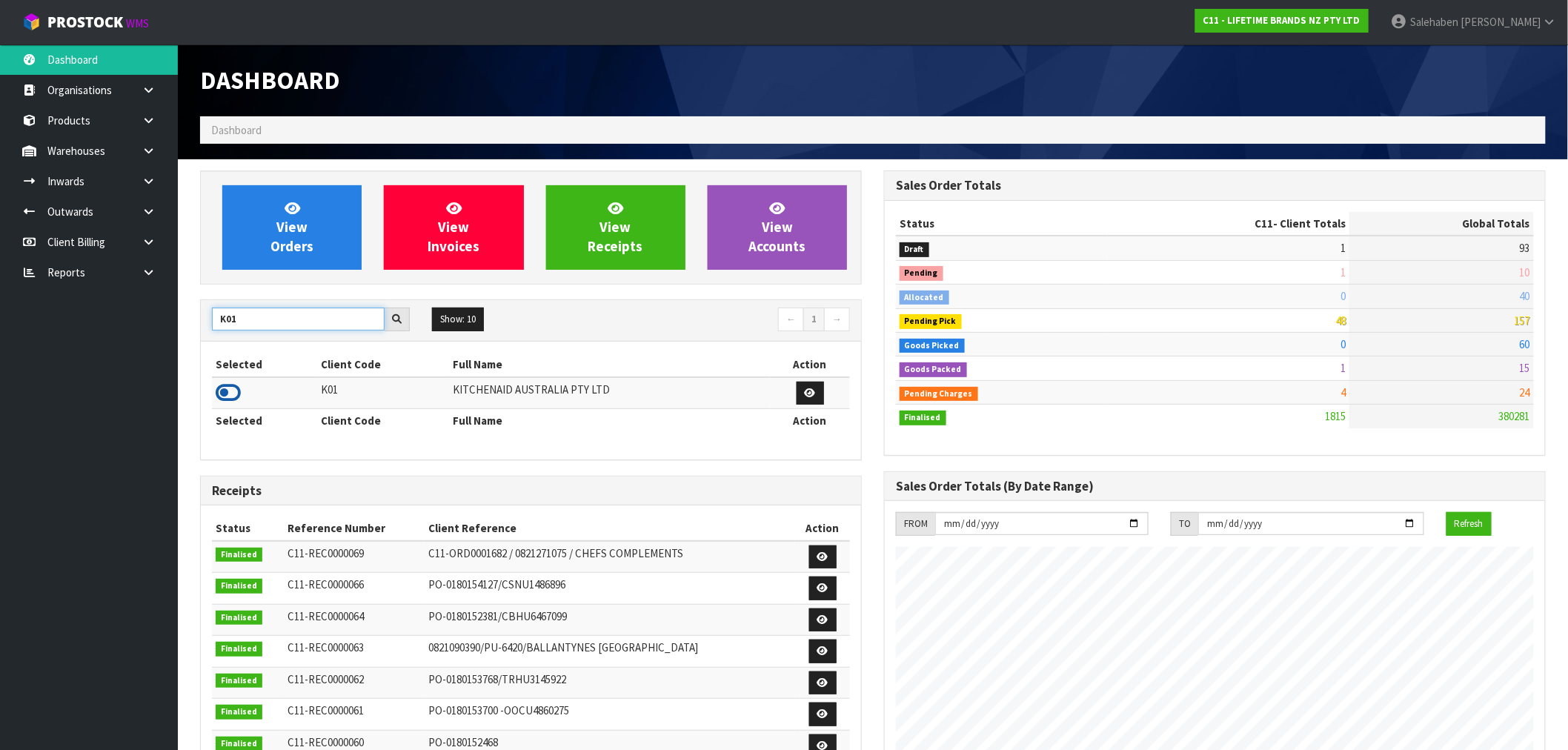
type input "K01"
click at [235, 394] on icon at bounding box center [229, 392] width 26 height 22
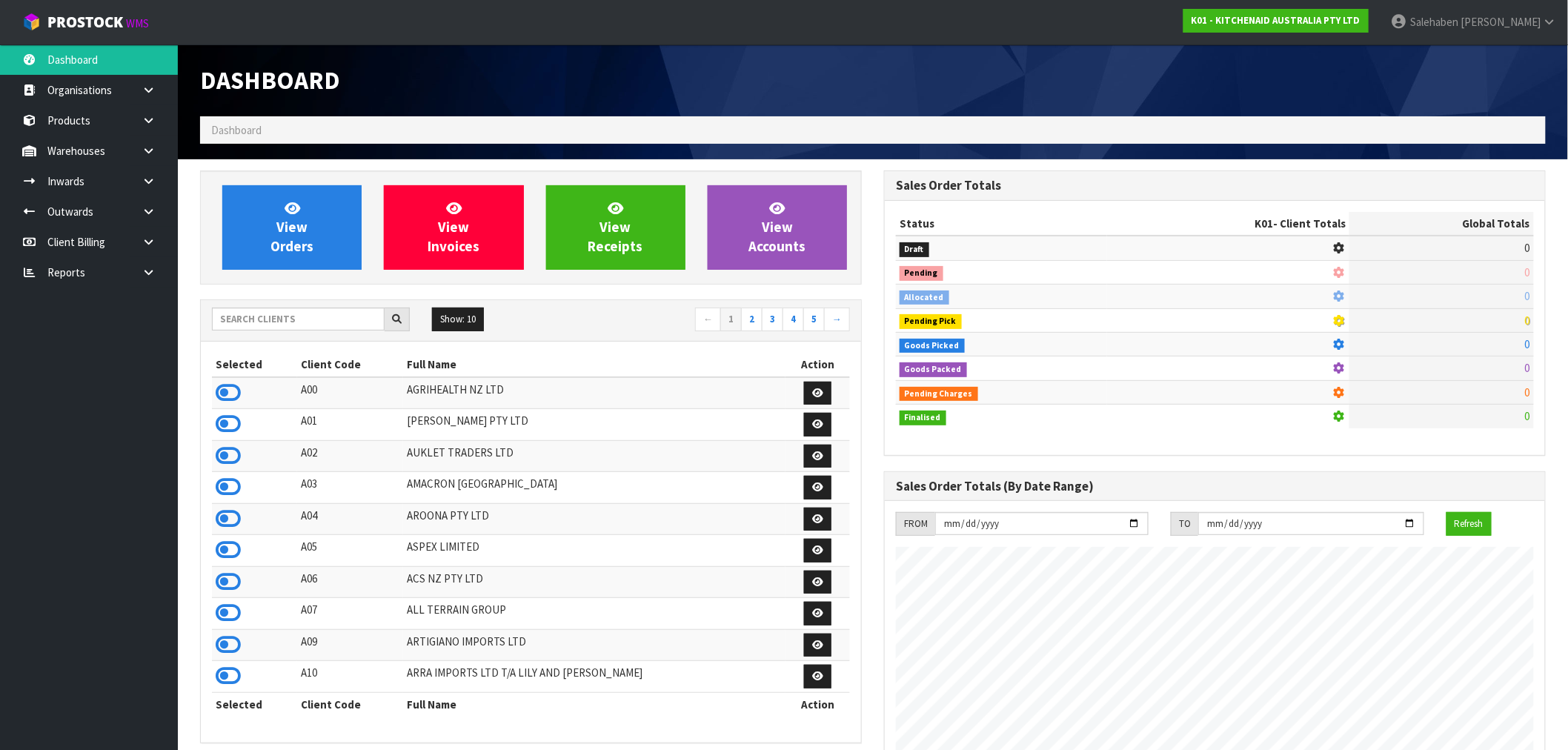
scroll to position [1122, 684]
click at [259, 317] on input "text" at bounding box center [298, 318] width 172 height 23
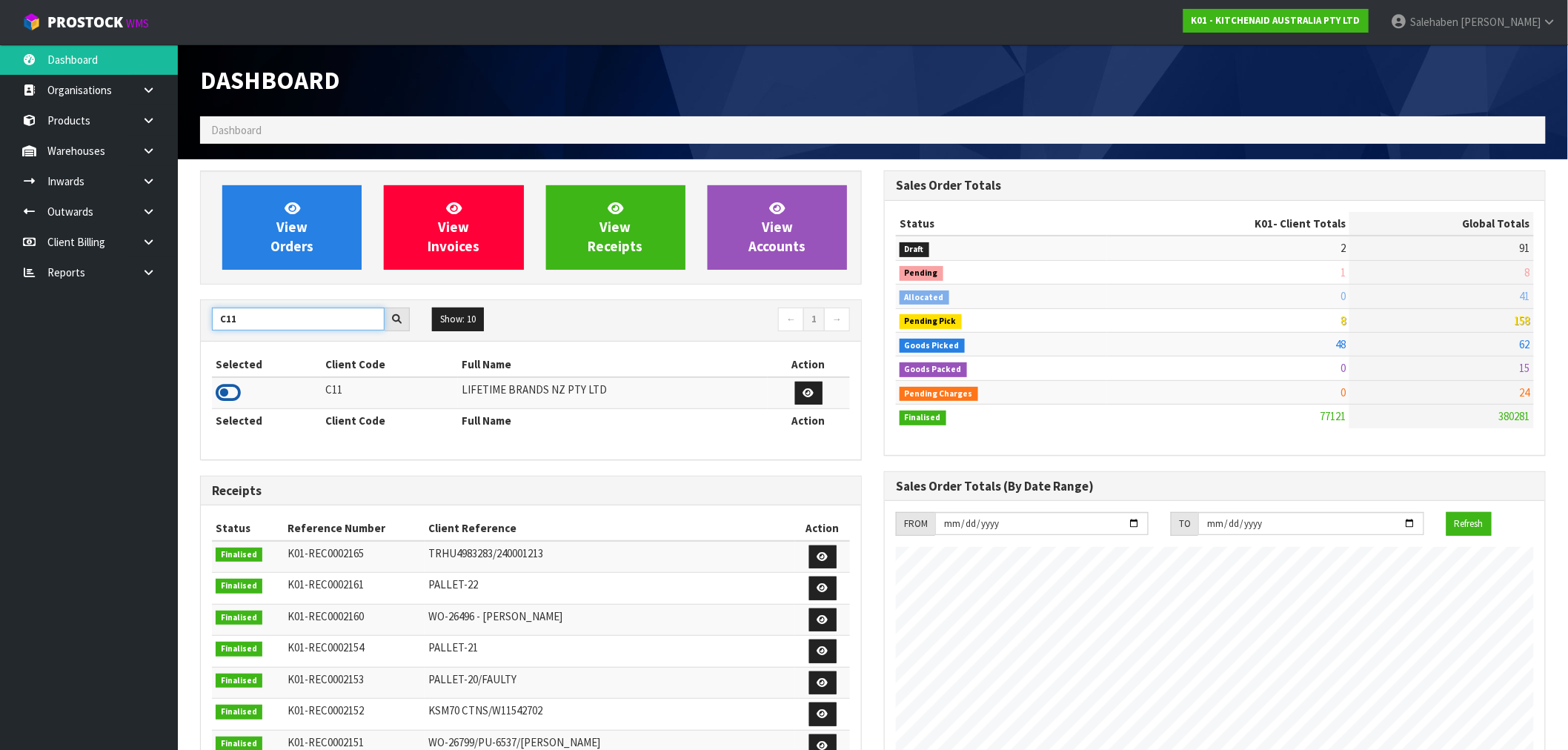
type input "C11"
click at [228, 397] on icon at bounding box center [229, 392] width 26 height 22
drag, startPoint x: 247, startPoint y: 318, endPoint x: 199, endPoint y: 334, distance: 50.6
click at [199, 334] on div "View Orders View Invoices View Receipts View Accounts C11 Show: 10 5 10 25 50 ←…" at bounding box center [530, 601] width 684 height 860
